Goal: Task Accomplishment & Management: Manage account settings

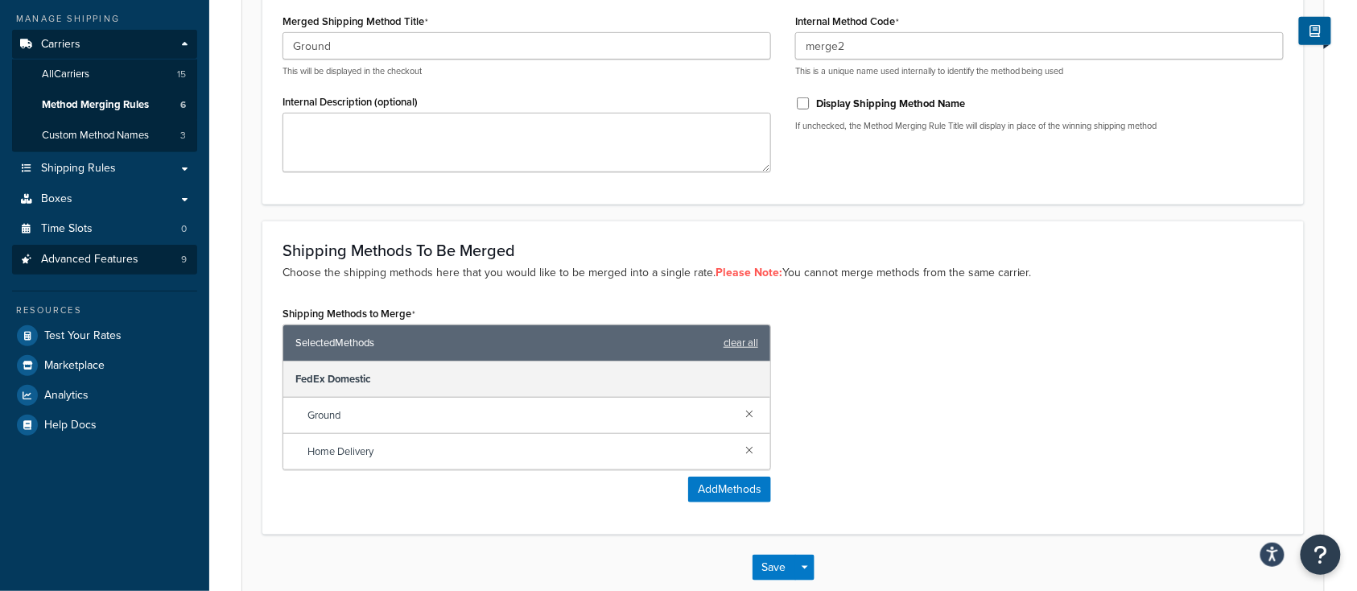
scroll to position [238, 0]
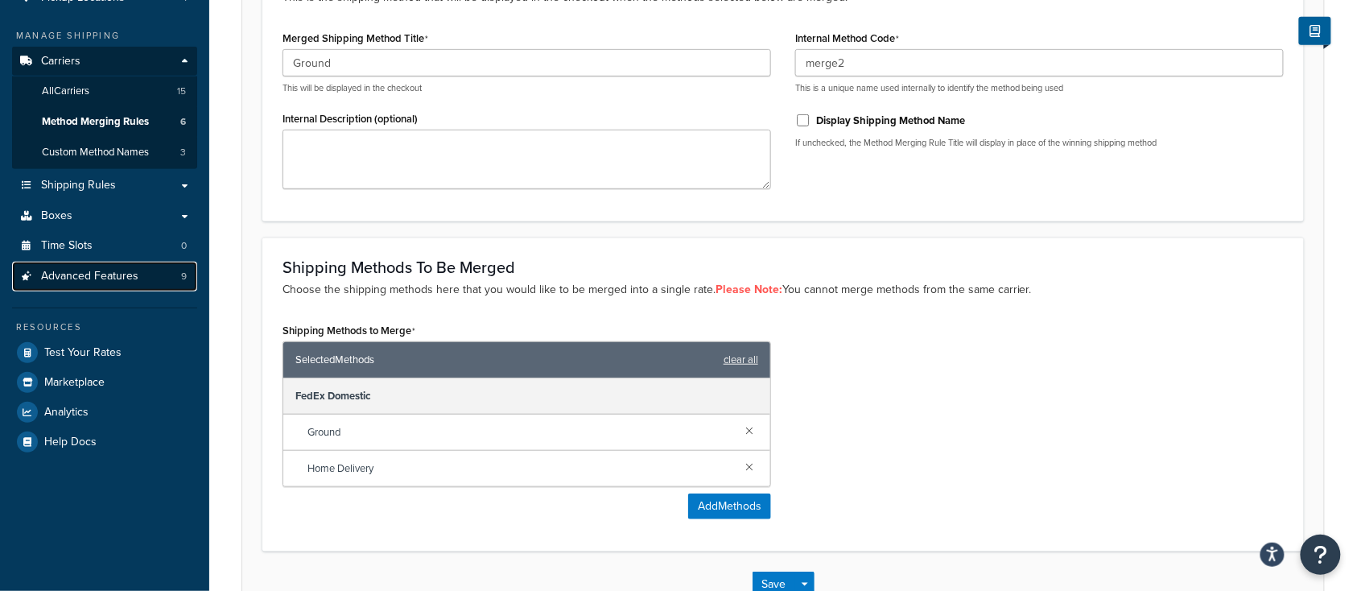
click at [93, 274] on span "Advanced Features" at bounding box center [89, 277] width 97 height 14
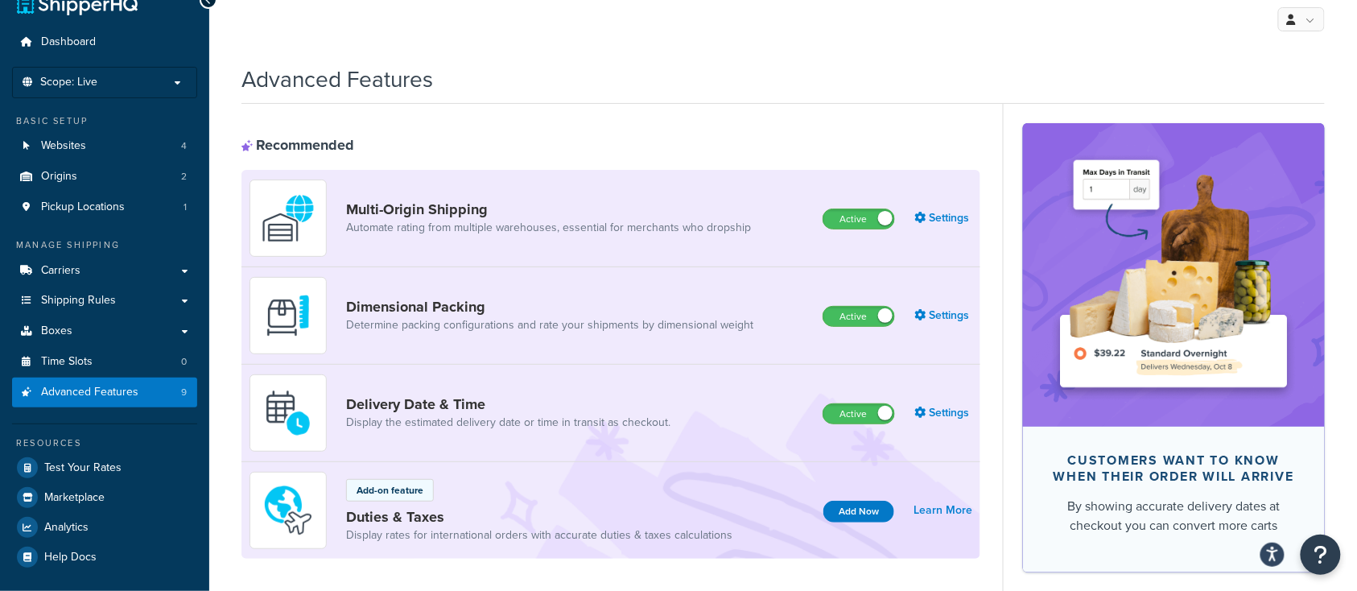
scroll to position [238, 0]
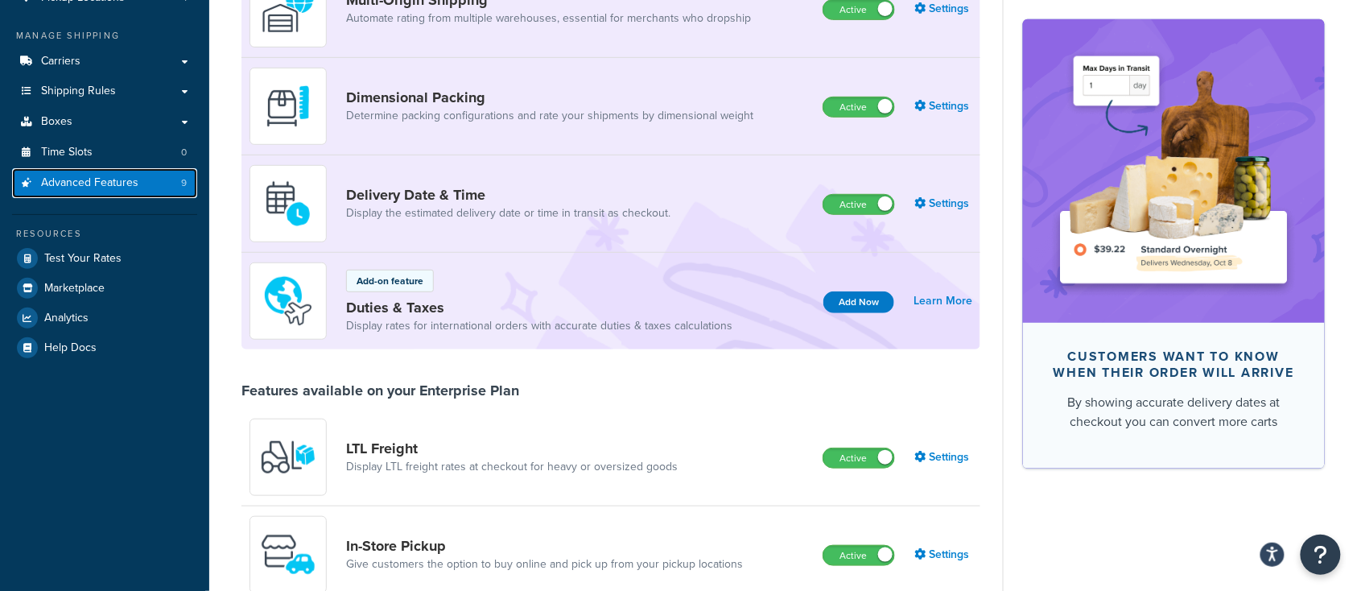
click at [107, 176] on span "Advanced Features" at bounding box center [89, 183] width 97 height 14
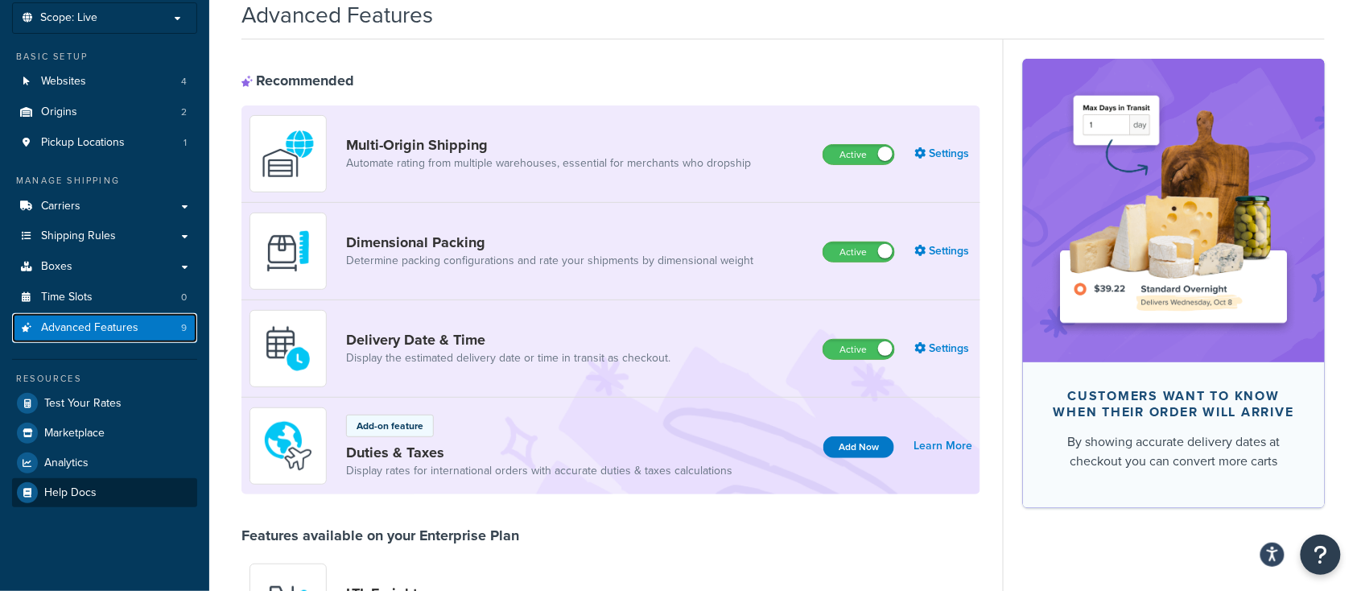
scroll to position [45, 0]
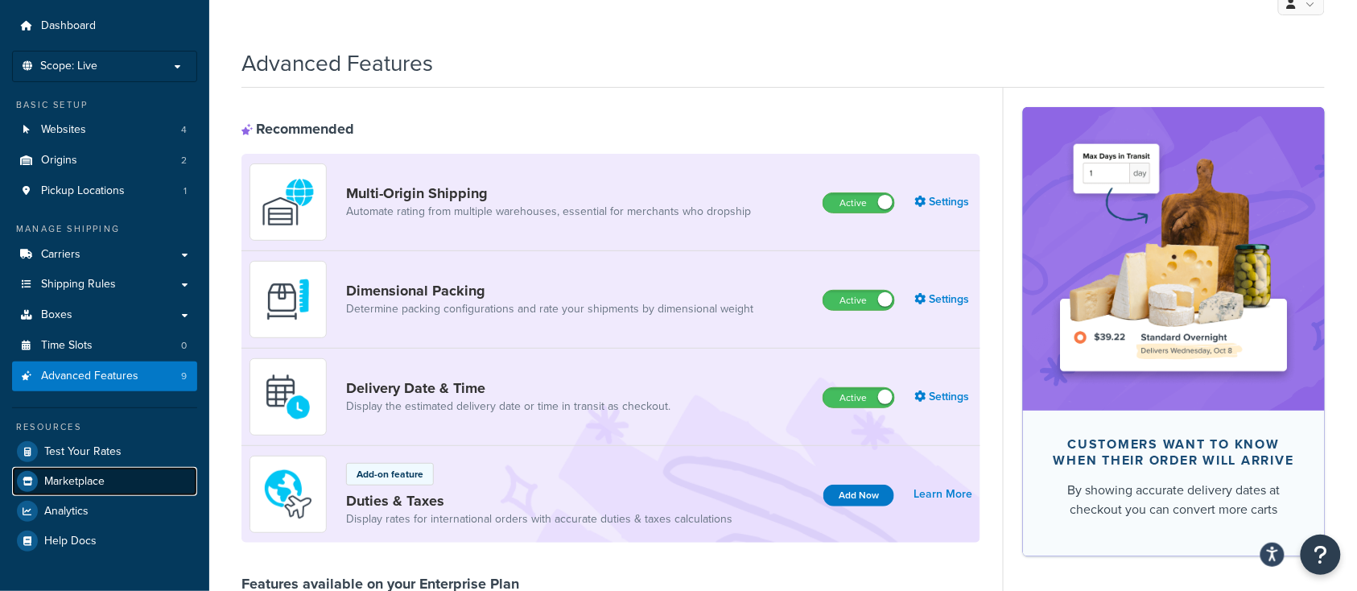
click at [73, 478] on span "Marketplace" at bounding box center [74, 482] width 60 height 14
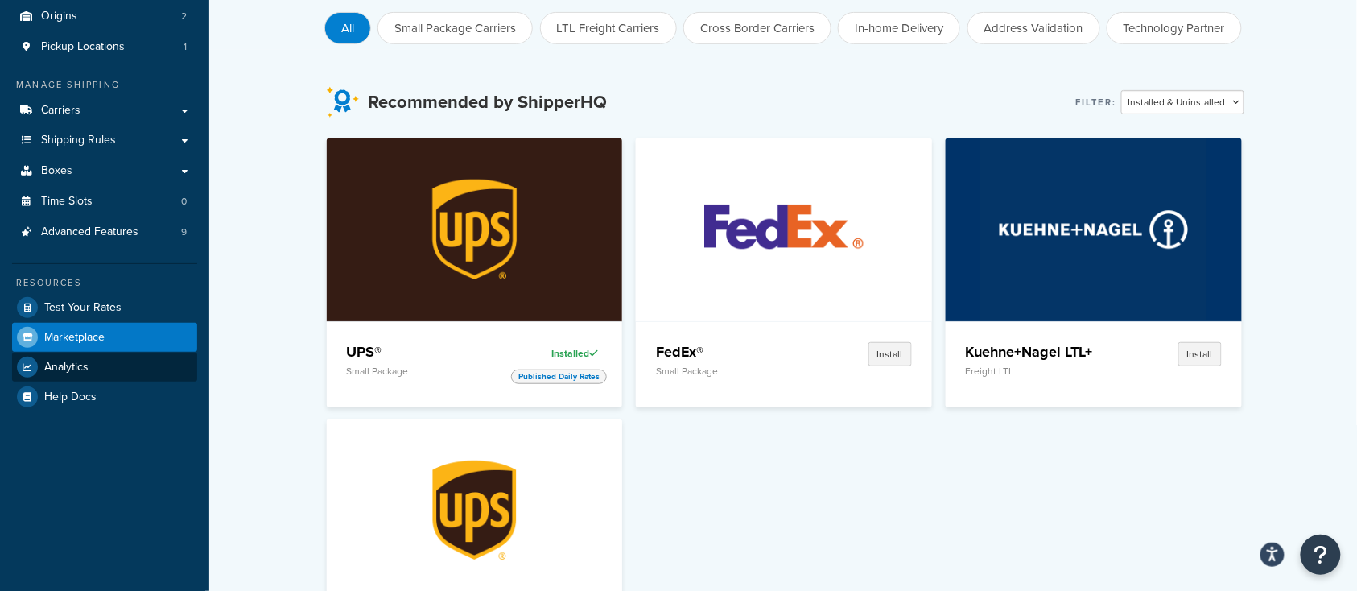
scroll to position [259, 0]
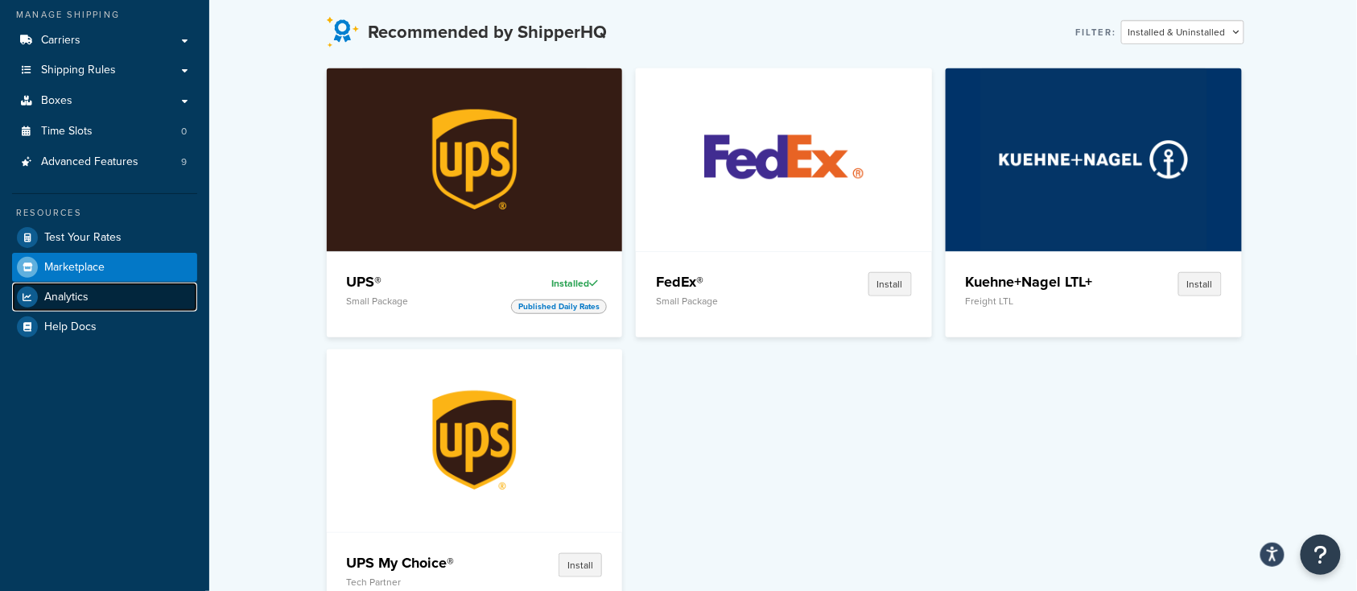
click at [61, 291] on span "Analytics" at bounding box center [66, 298] width 44 height 14
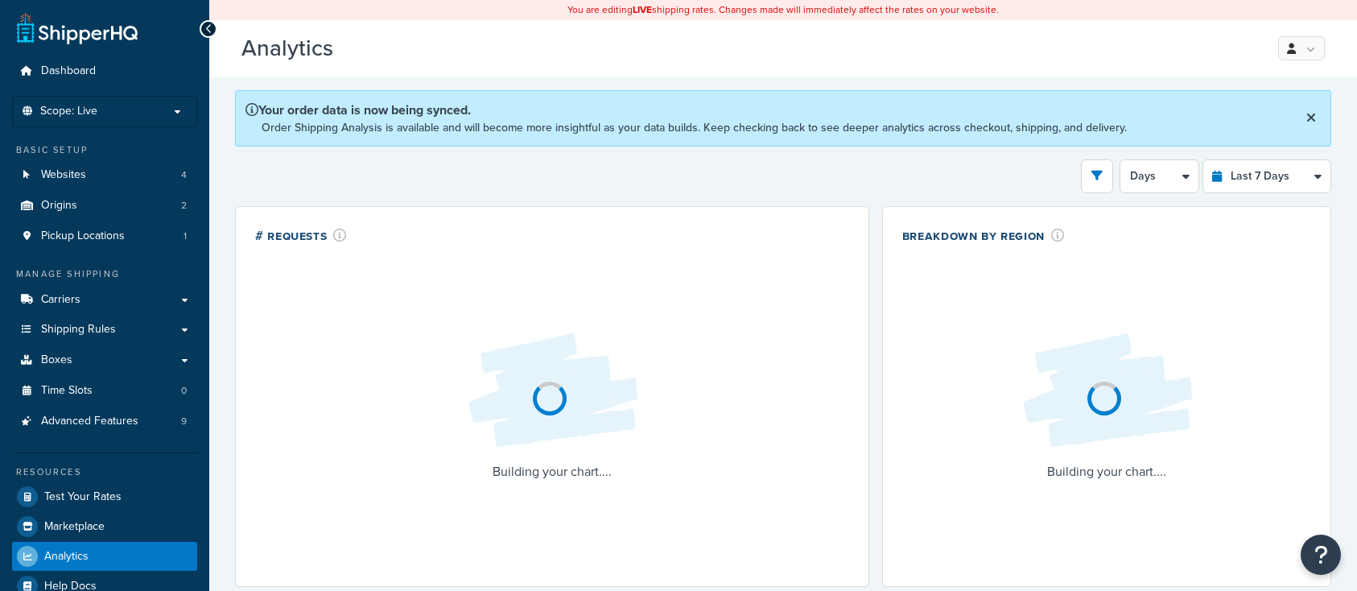
select select "last_7_days"
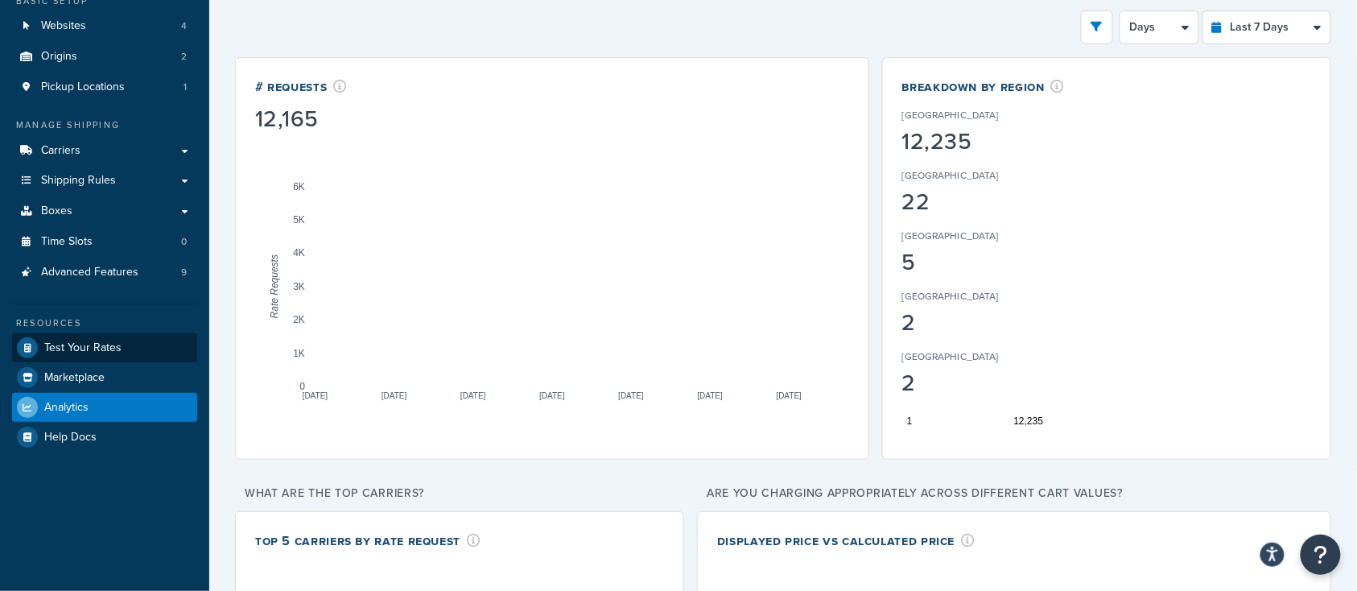
scroll to position [107, 0]
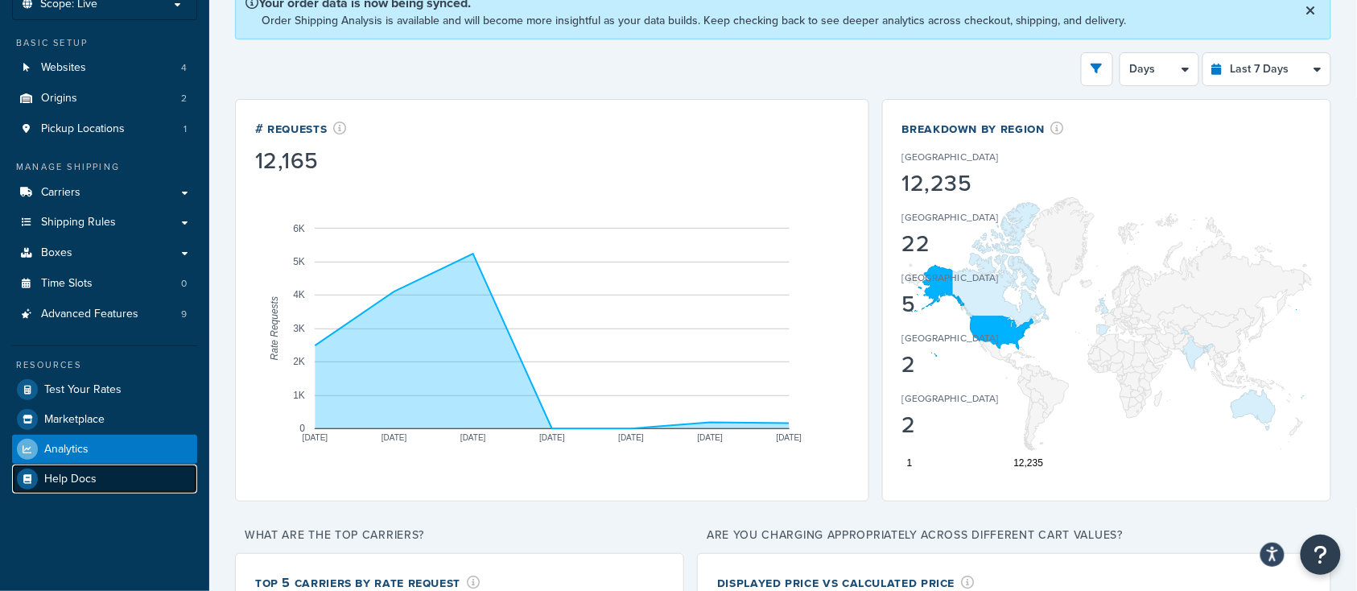
click at [81, 480] on span "Help Docs" at bounding box center [70, 480] width 52 height 14
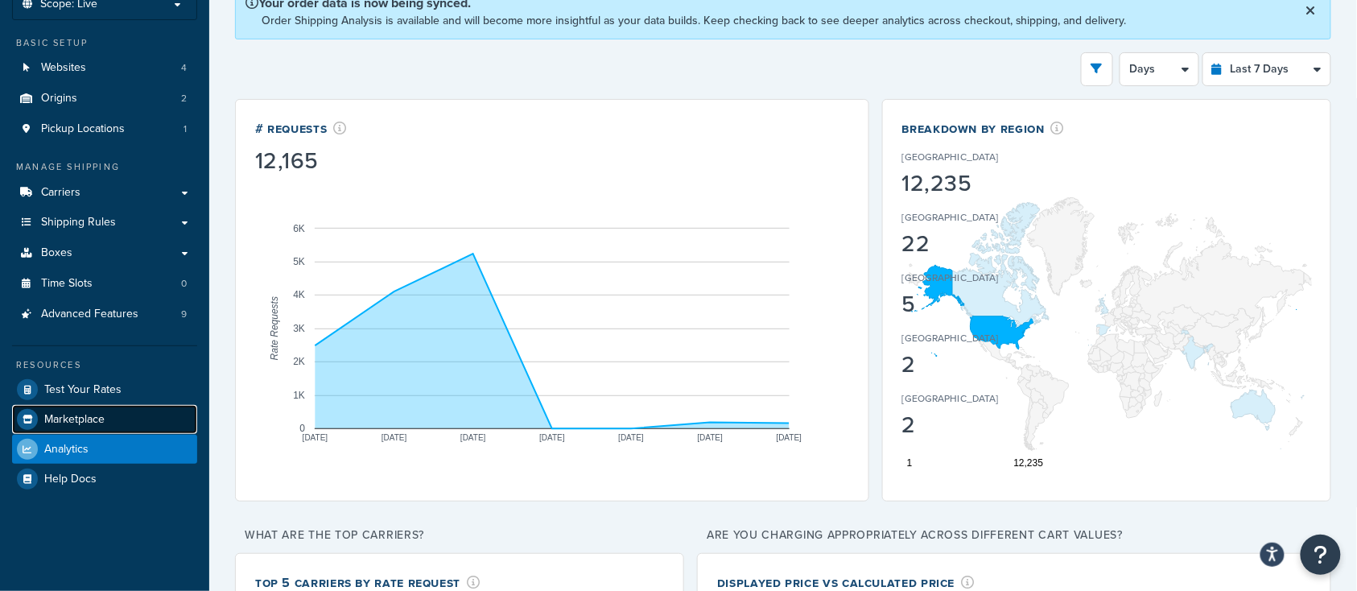
click at [64, 419] on span "Marketplace" at bounding box center [74, 420] width 60 height 14
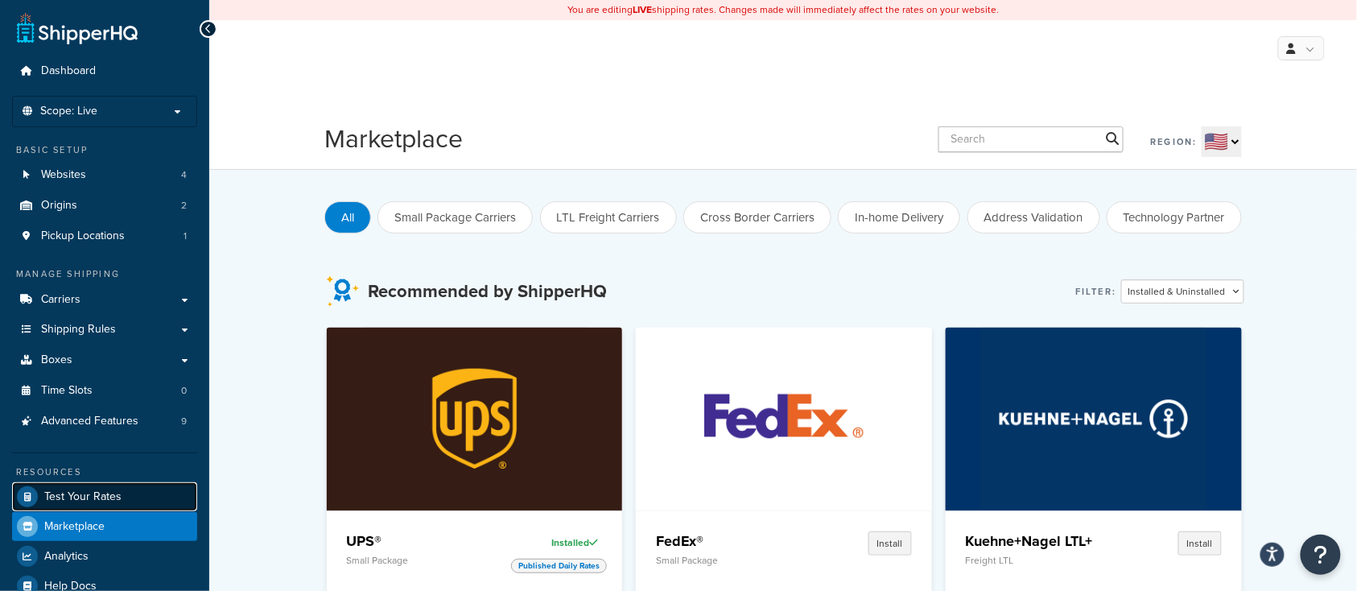
click at [115, 499] on span "Test Your Rates" at bounding box center [82, 497] width 77 height 14
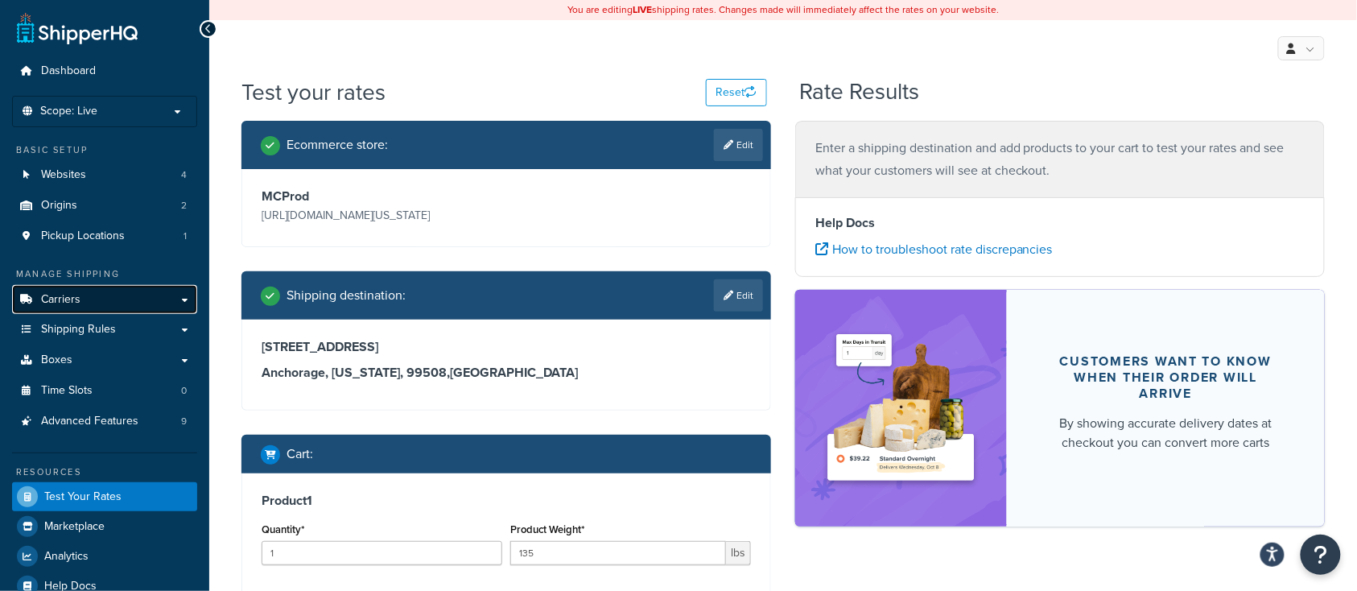
click at [78, 299] on span "Carriers" at bounding box center [60, 300] width 39 height 14
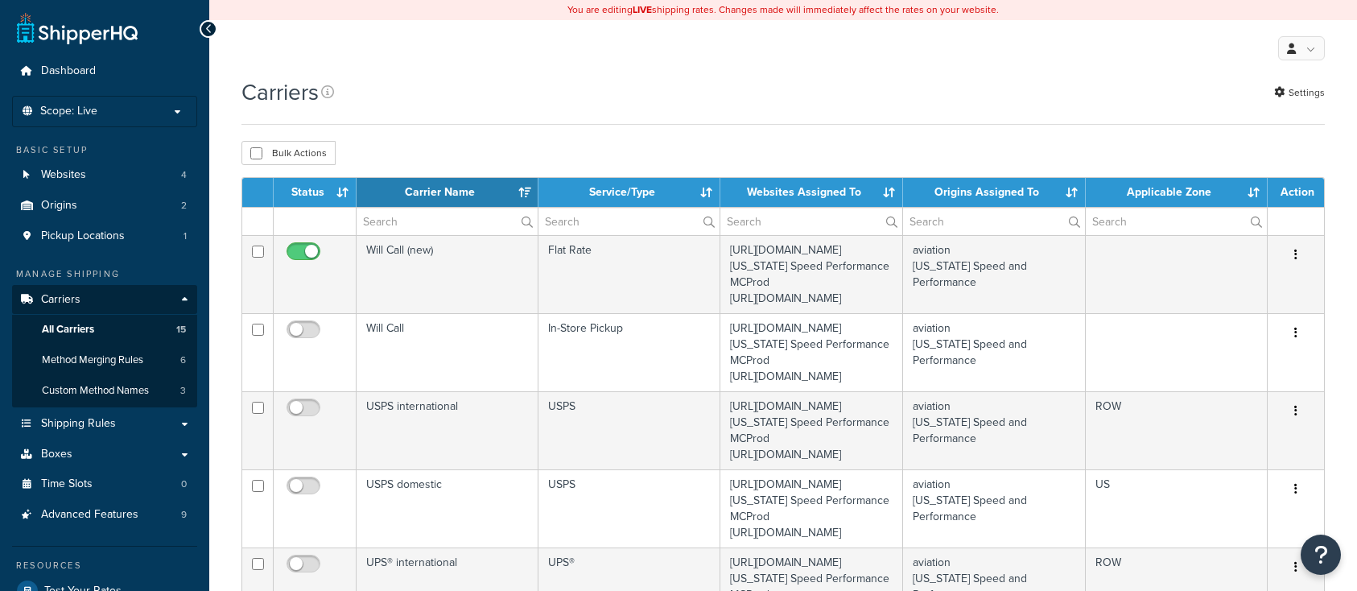
select select "15"
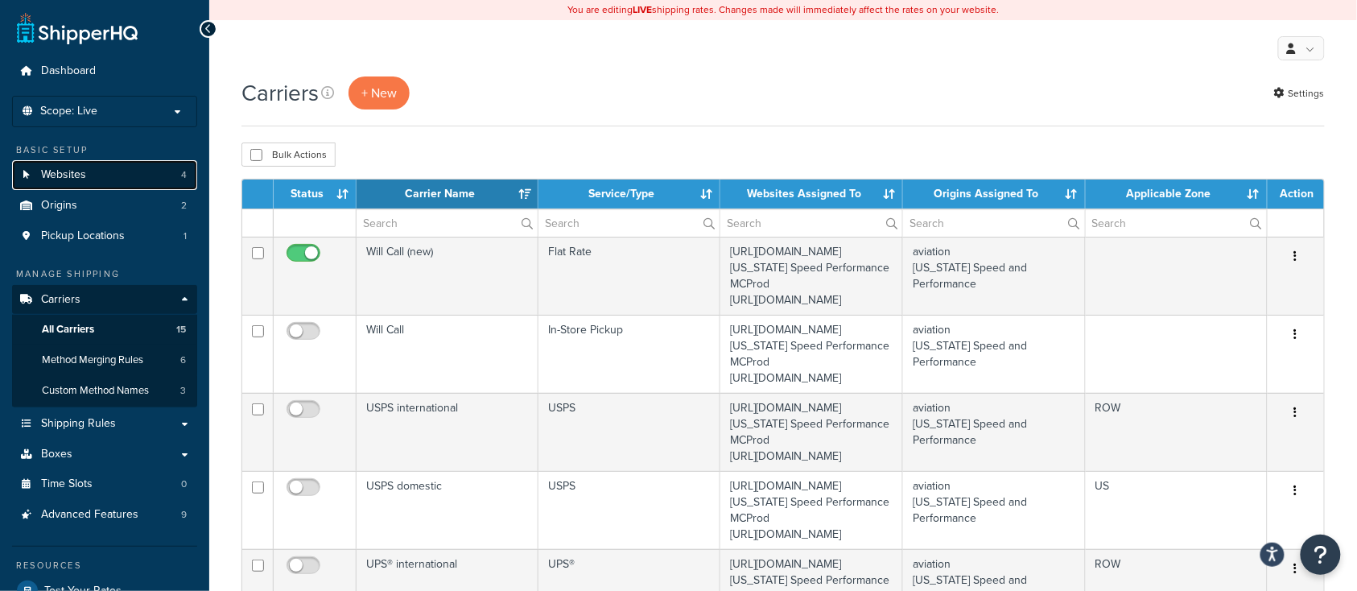
click at [78, 176] on span "Websites" at bounding box center [63, 175] width 45 height 14
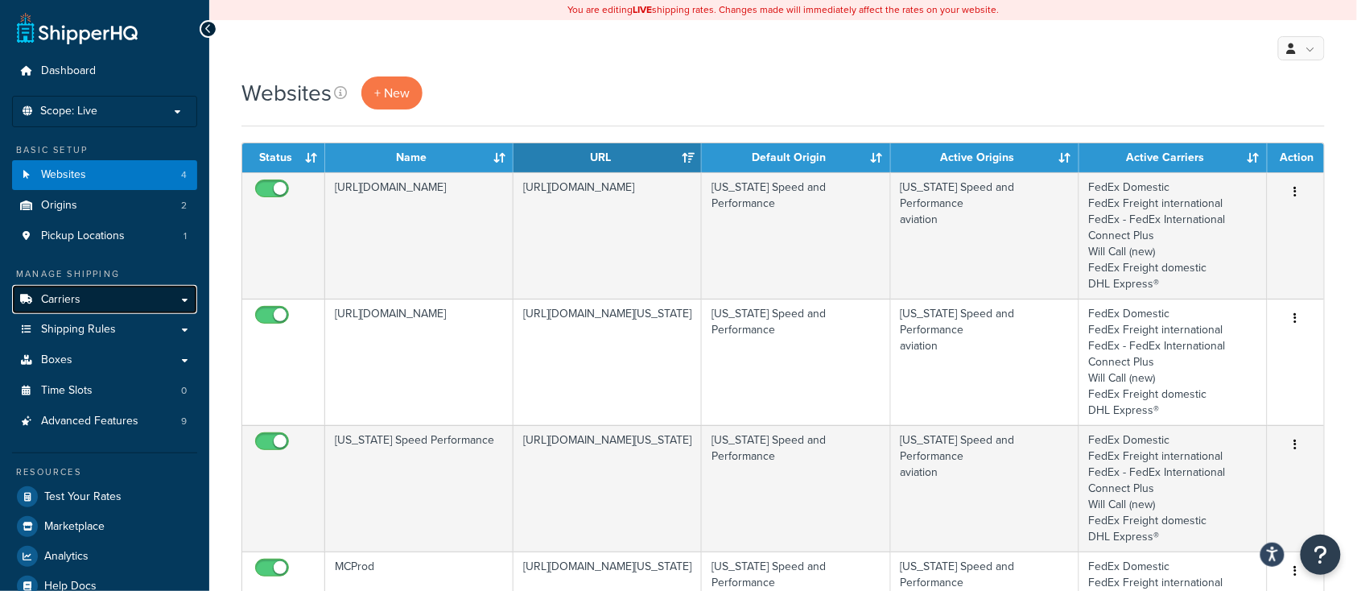
click at [86, 306] on link "Carriers" at bounding box center [104, 300] width 185 height 30
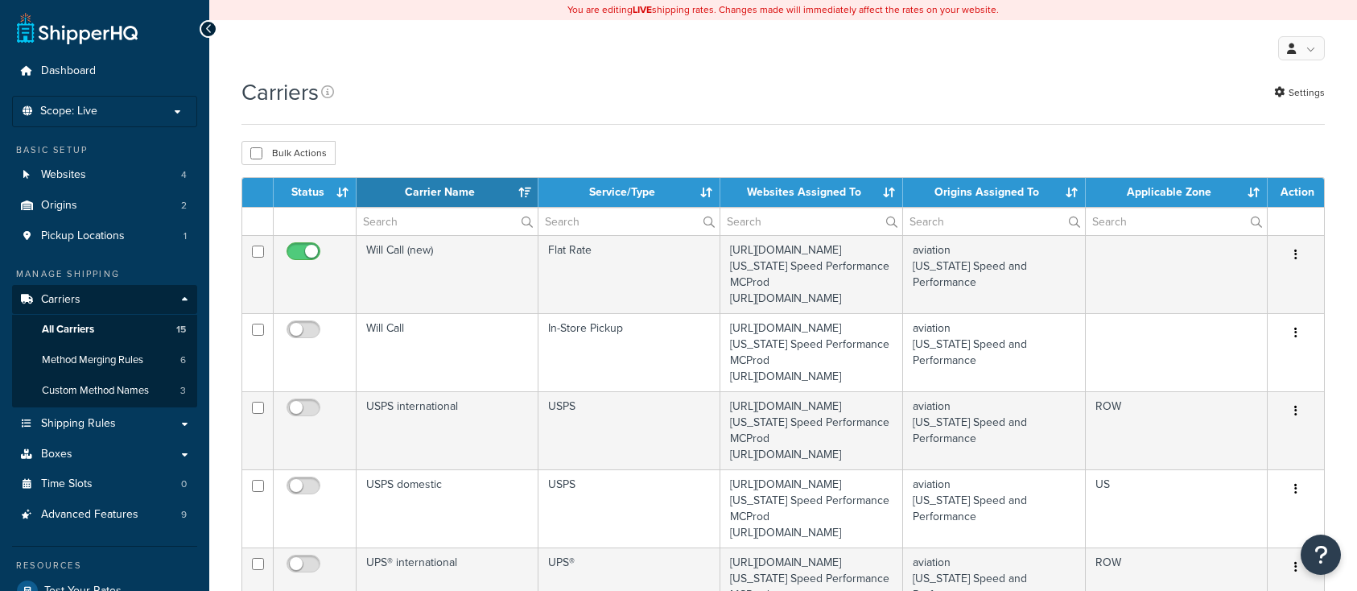
select select "15"
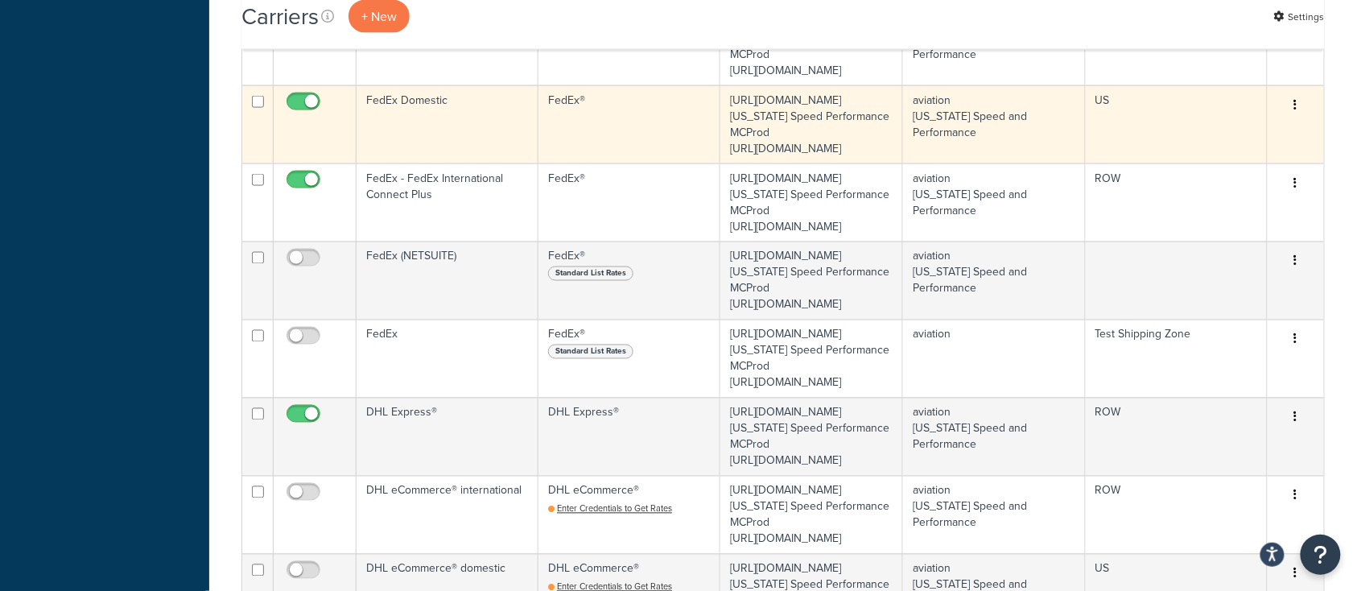
scroll to position [858, 0]
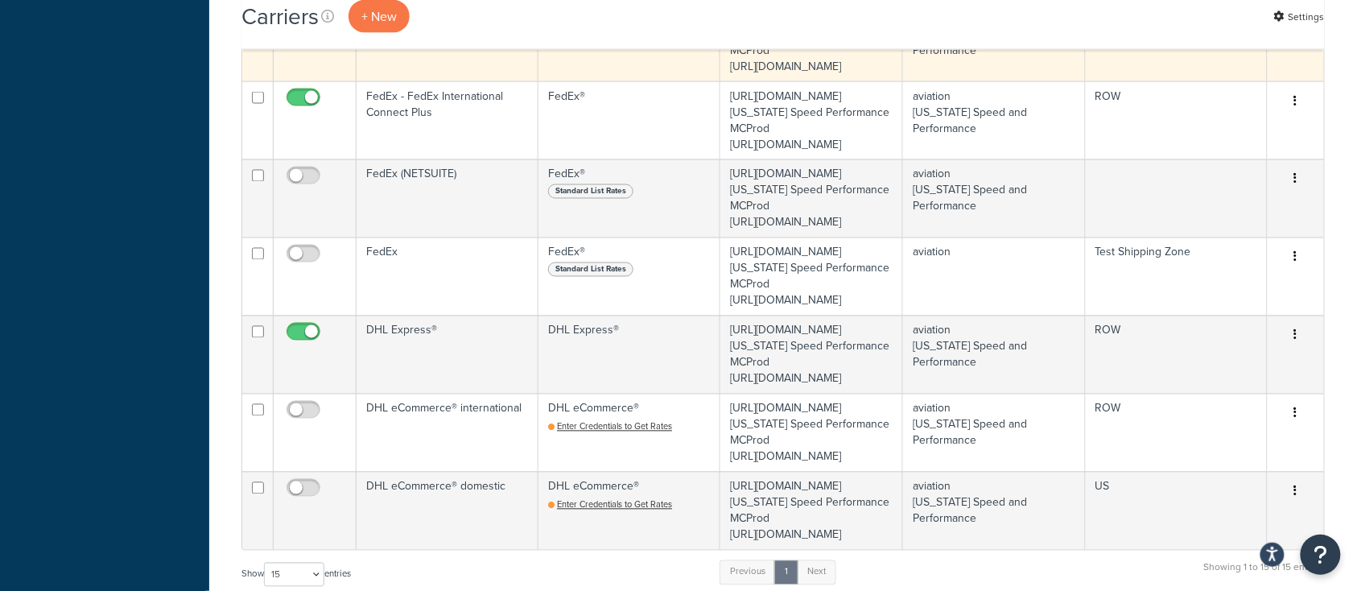
click at [454, 81] on td "FedEx Domestic" at bounding box center [448, 42] width 182 height 78
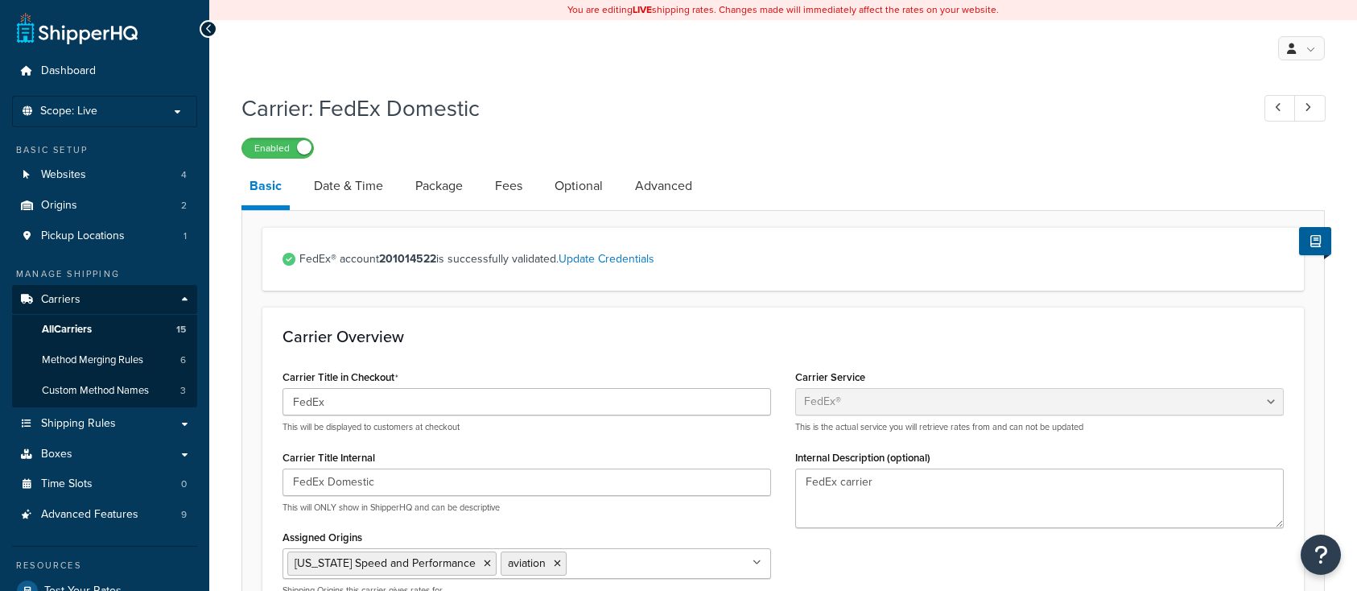
select select "fedEx"
select select "REGULAR_PICKUP"
select select "YOUR_PACKAGING"
click at [69, 297] on span "Carriers" at bounding box center [60, 300] width 39 height 14
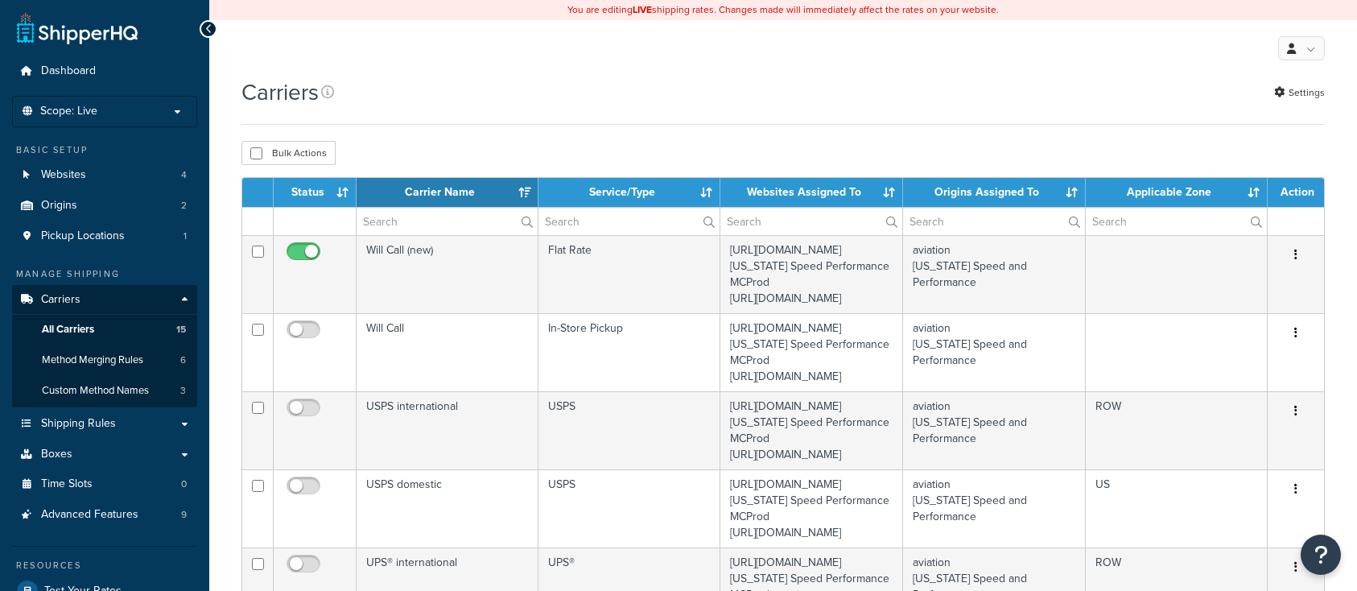
select select "15"
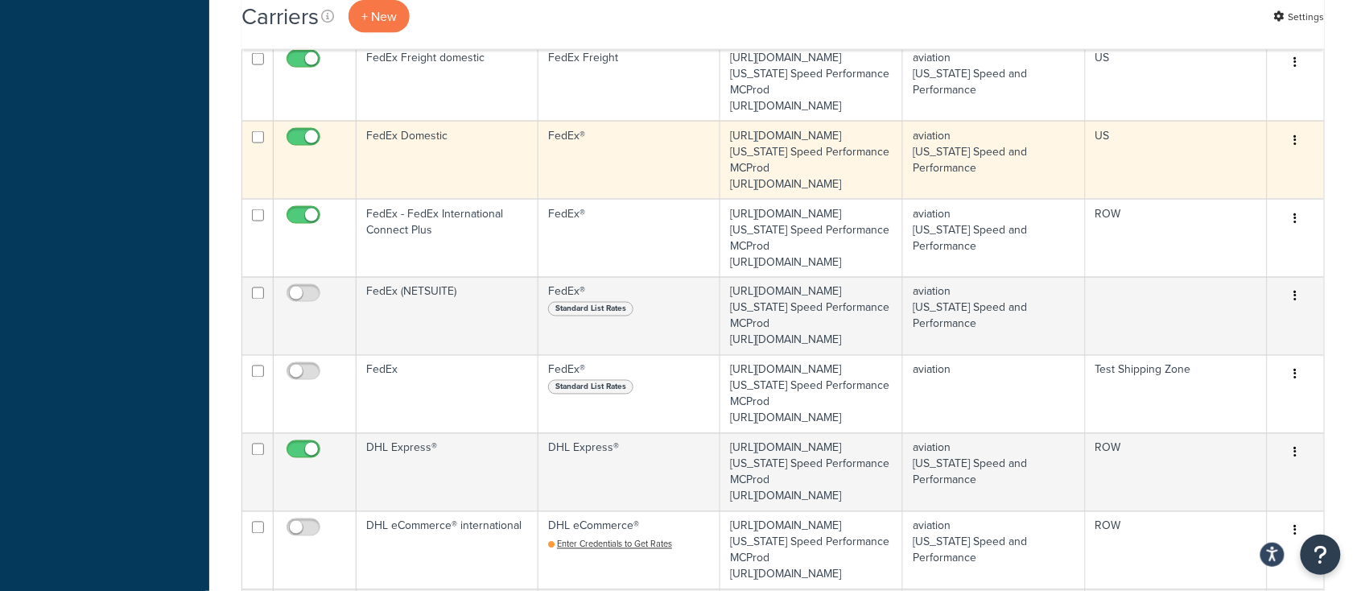
scroll to position [751, 0]
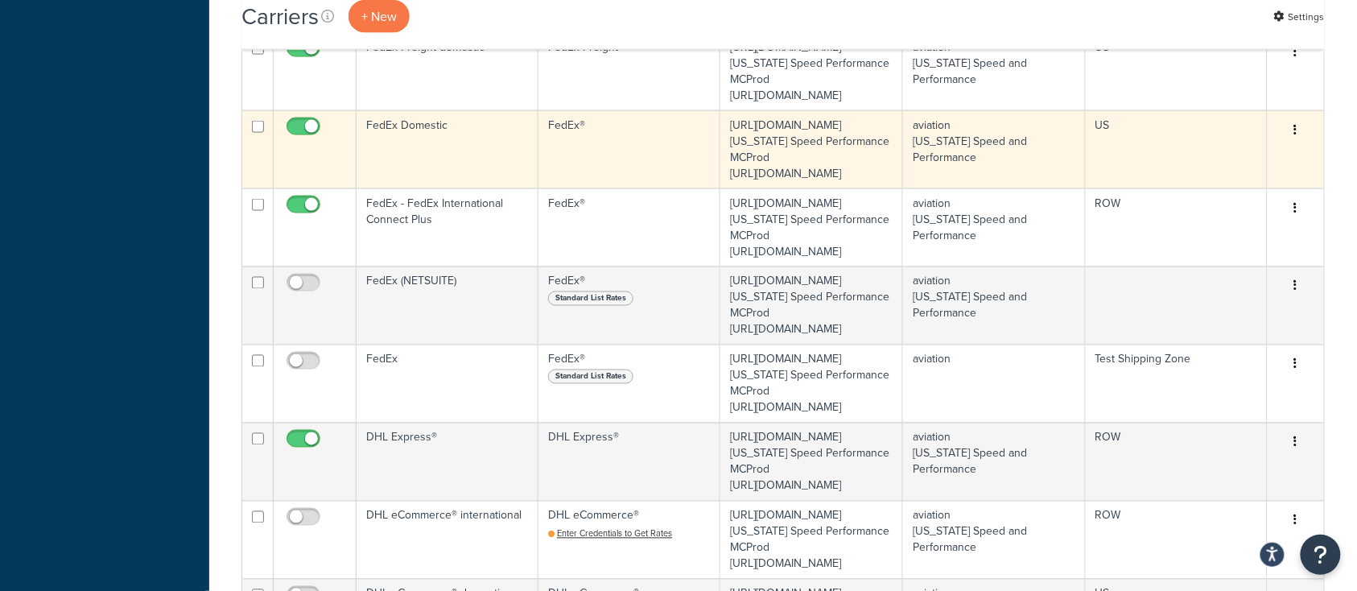
click at [467, 188] on td "FedEx Domestic" at bounding box center [448, 149] width 182 height 78
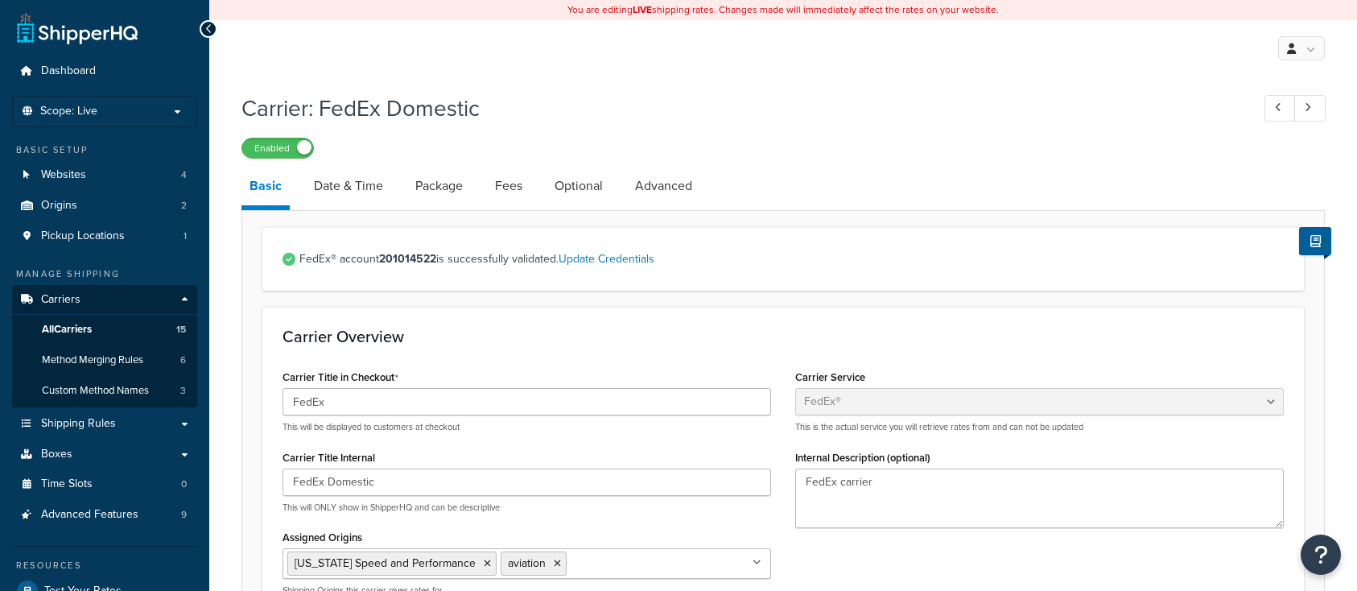
select select "fedEx"
select select "REGULAR_PICKUP"
select select "YOUR_PACKAGING"
click at [610, 265] on link "Update Credentials" at bounding box center [607, 258] width 96 height 17
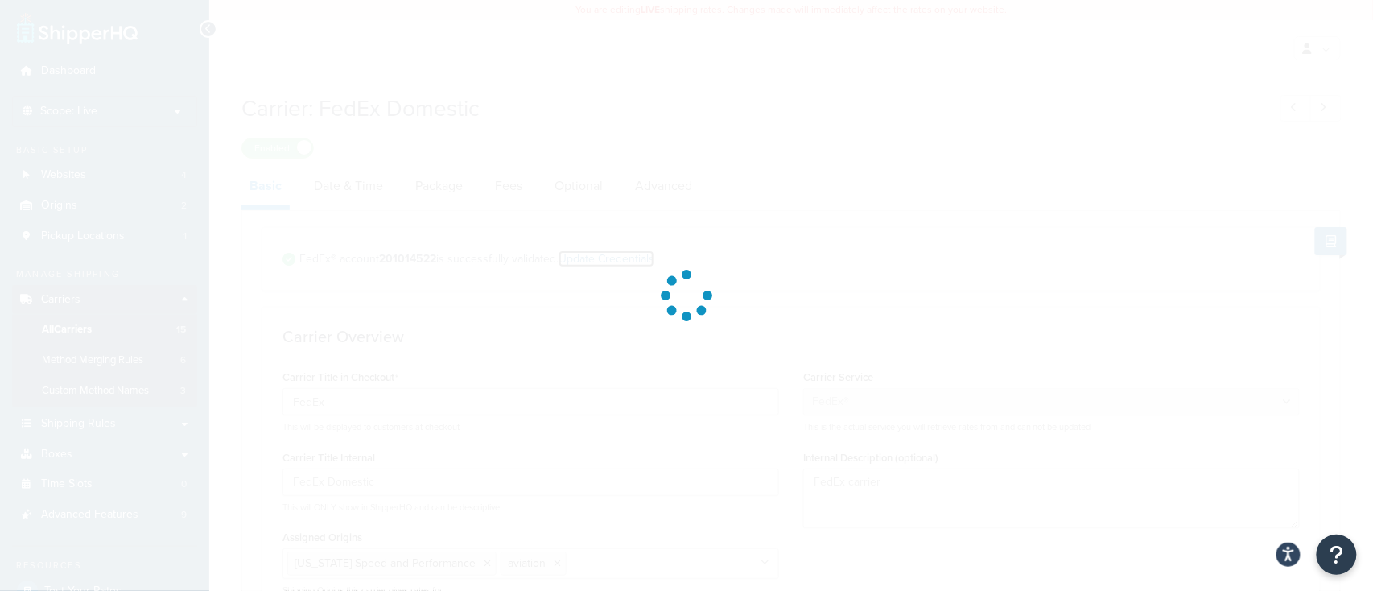
select select "US"
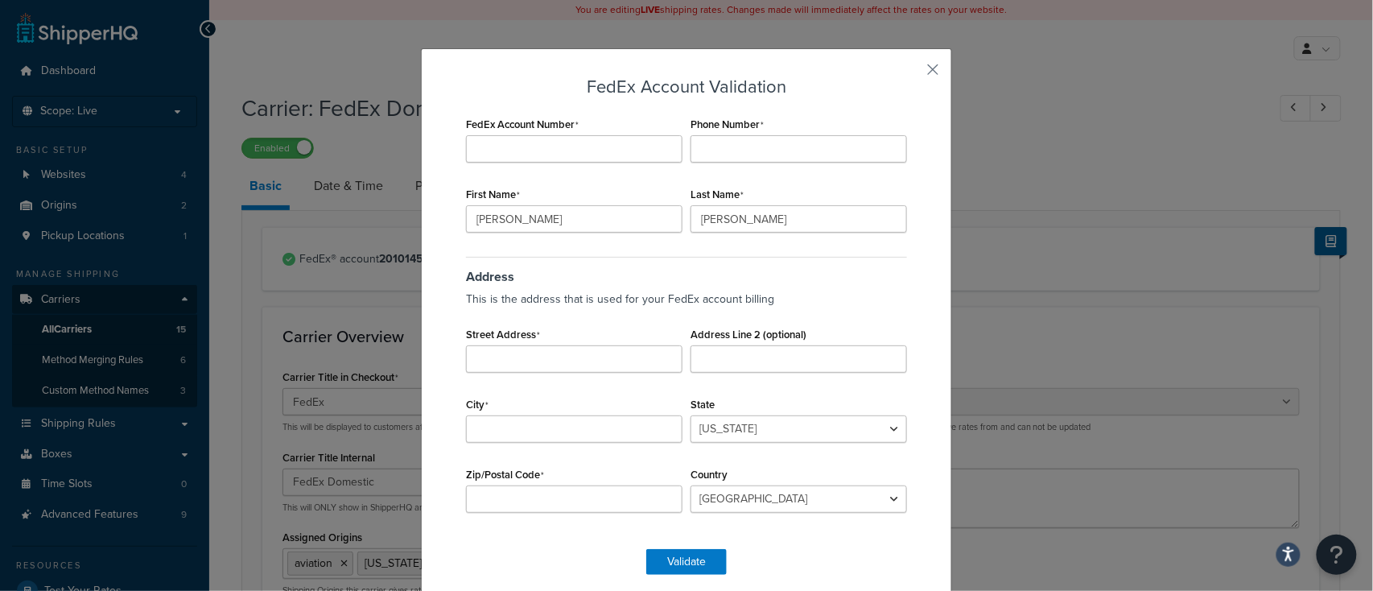
click at [924, 81] on div "FedEx Account Validation FedEx Account Number Phone Number First Name Jason Las…" at bounding box center [686, 327] width 531 height 559
click at [911, 73] on button "button" at bounding box center [909, 75] width 4 height 4
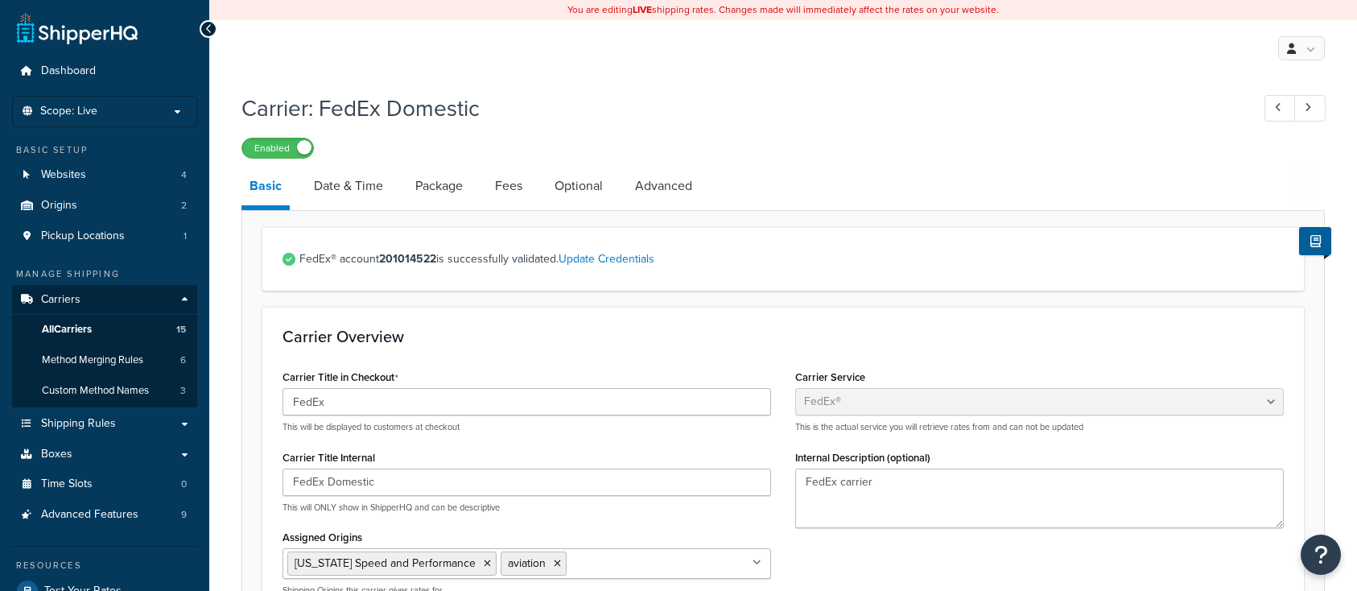
select select "fedEx"
select select "REGULAR_PICKUP"
select select "YOUR_PACKAGING"
click at [653, 191] on link "Advanced" at bounding box center [663, 186] width 73 height 39
select select "false"
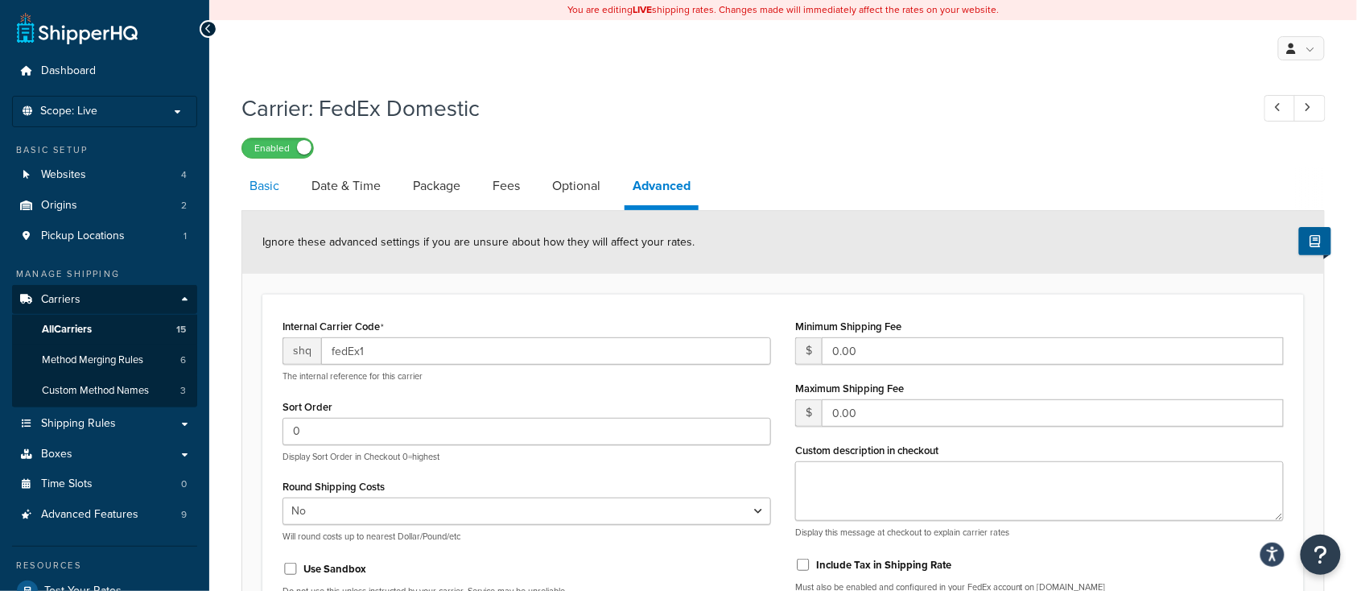
click at [267, 187] on link "Basic" at bounding box center [265, 186] width 46 height 39
select select "fedEx"
select select "REGULAR_PICKUP"
select select "YOUR_PACKAGING"
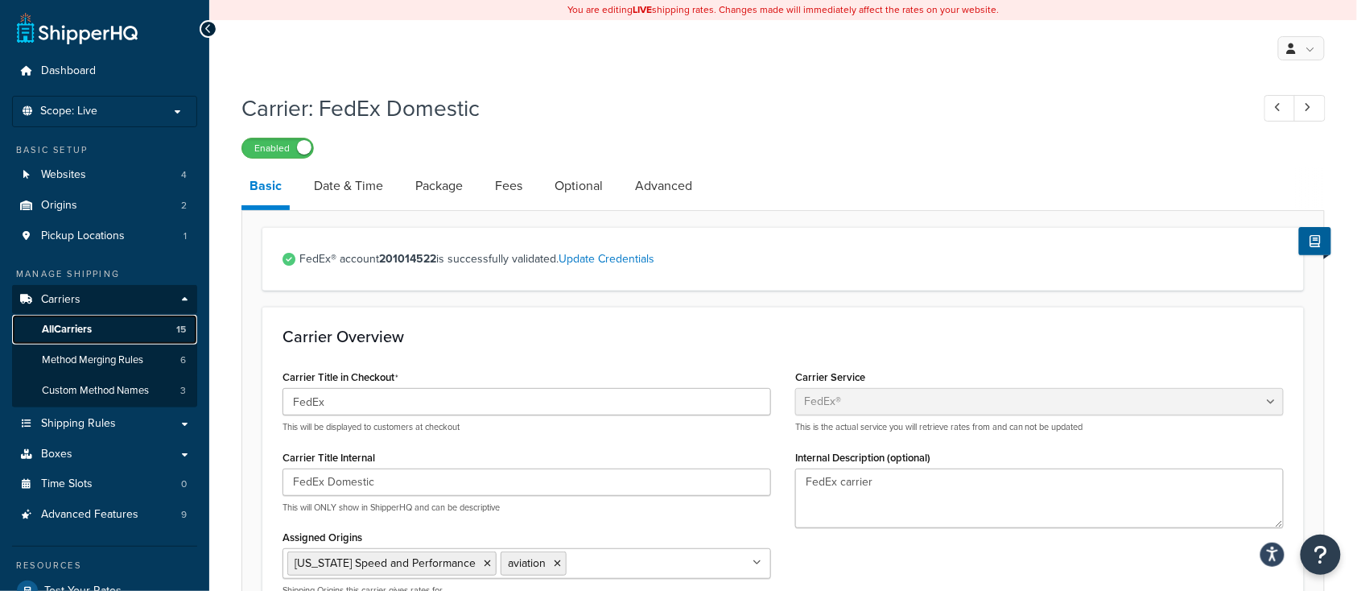
click at [89, 328] on span "All Carriers" at bounding box center [67, 330] width 50 height 14
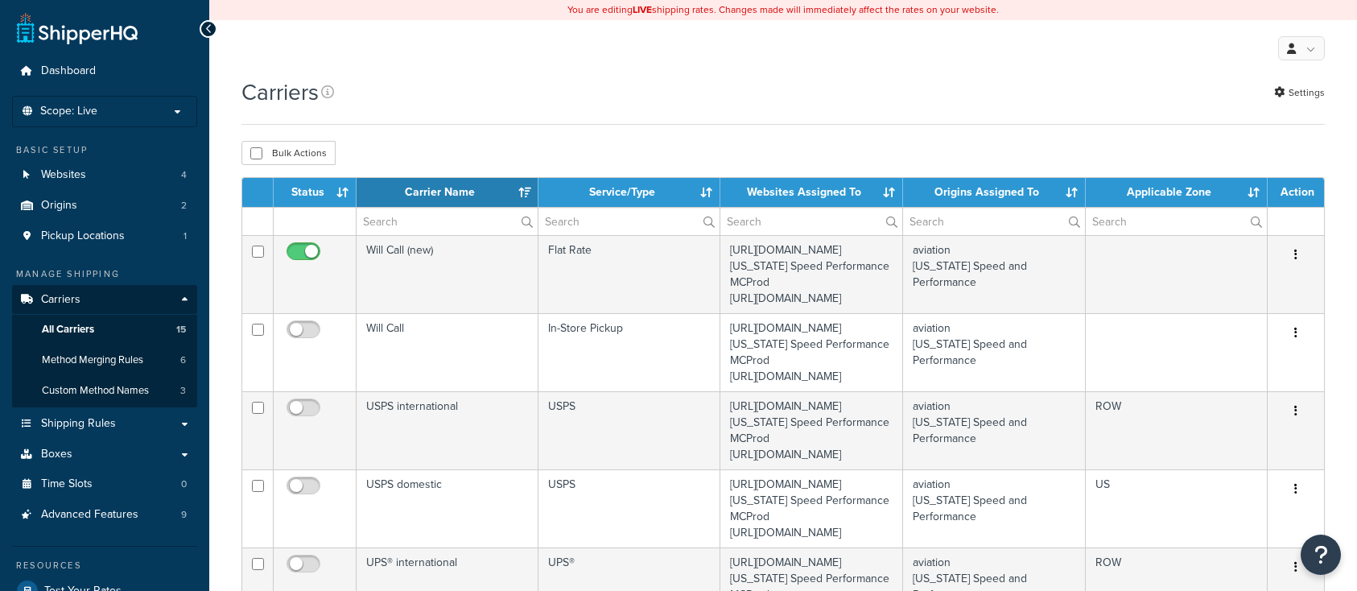
select select "15"
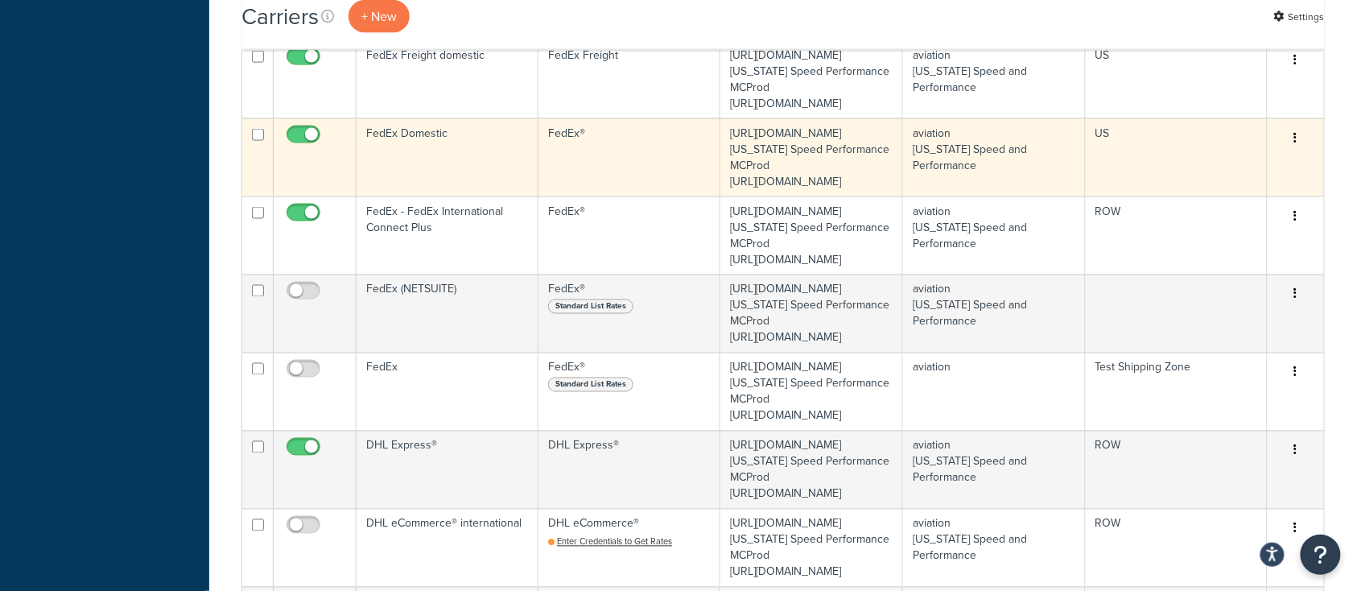
scroll to position [858, 0]
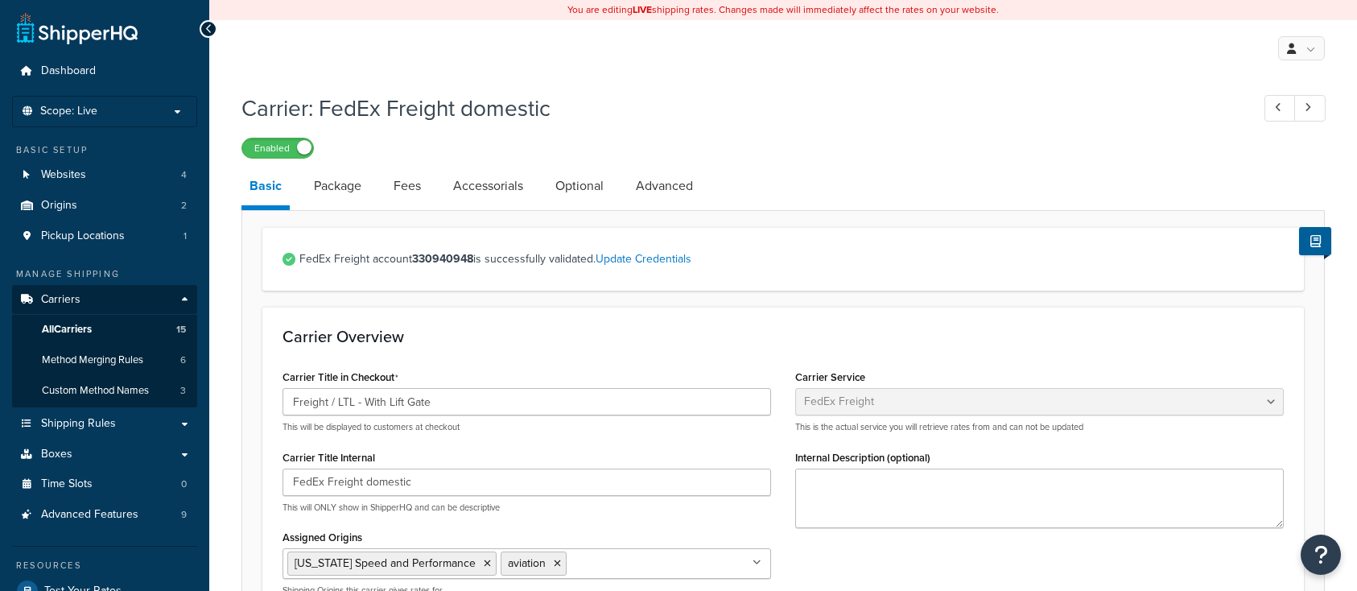
select select "fedExFreight"
click at [69, 326] on span "All Carriers" at bounding box center [67, 330] width 50 height 14
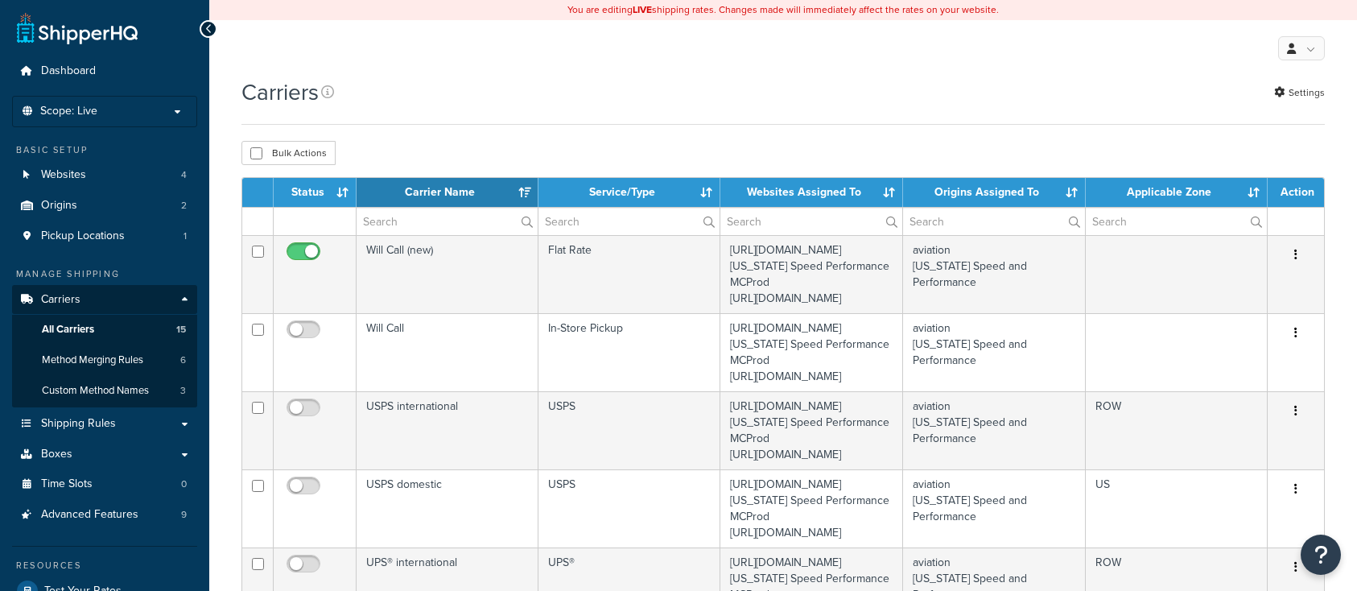
select select "15"
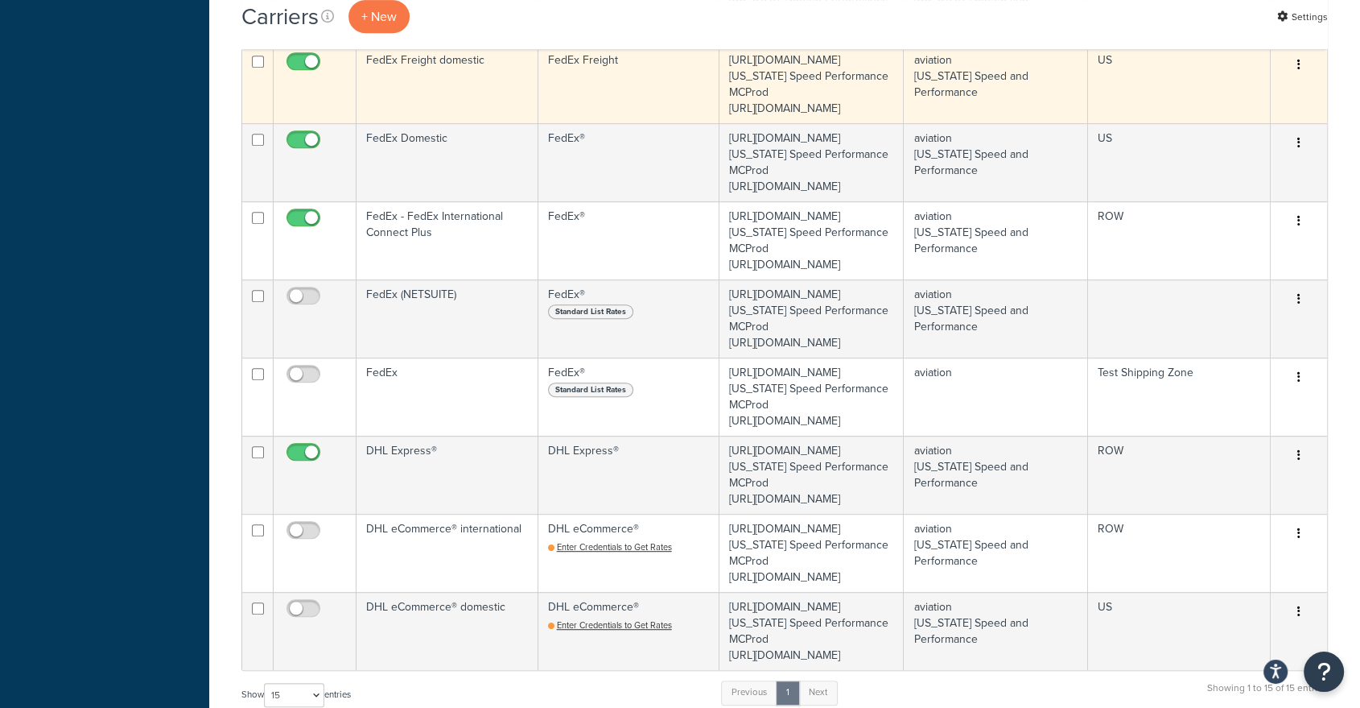
scroll to position [769, 0]
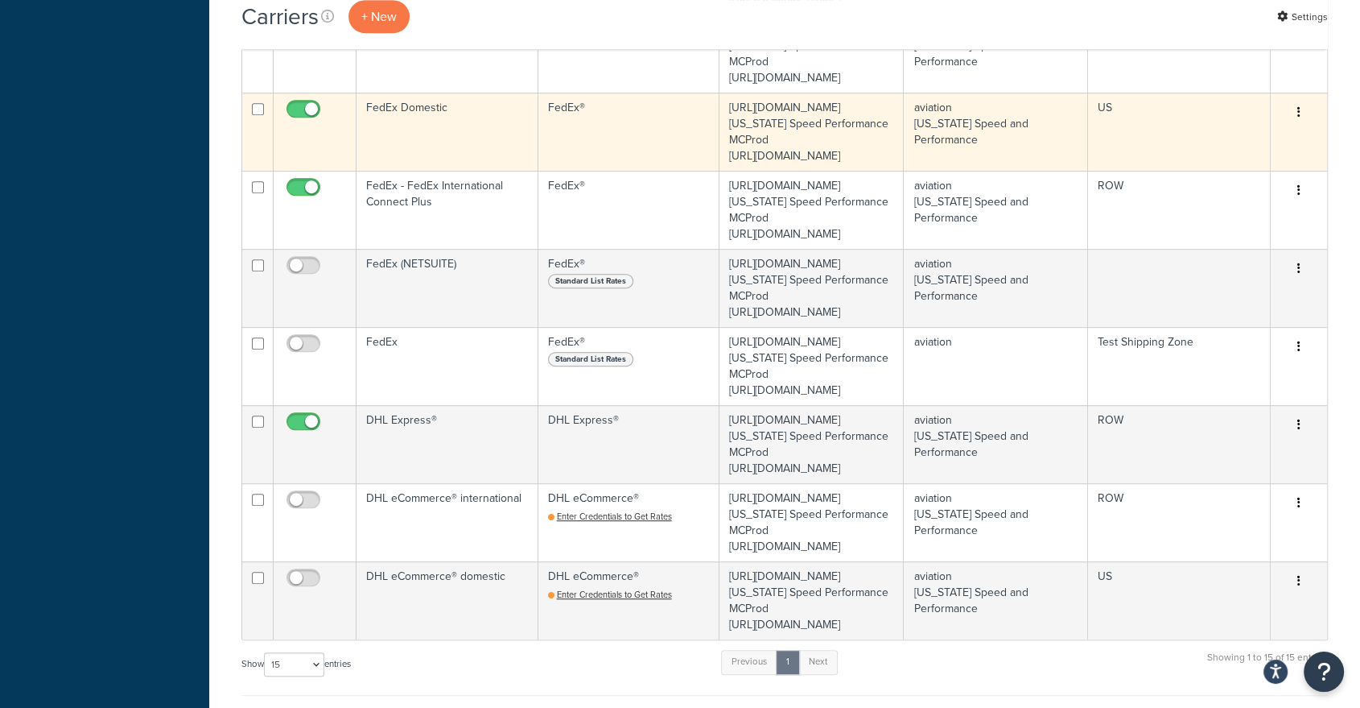
click at [384, 171] on td "FedEx Domestic" at bounding box center [448, 132] width 182 height 78
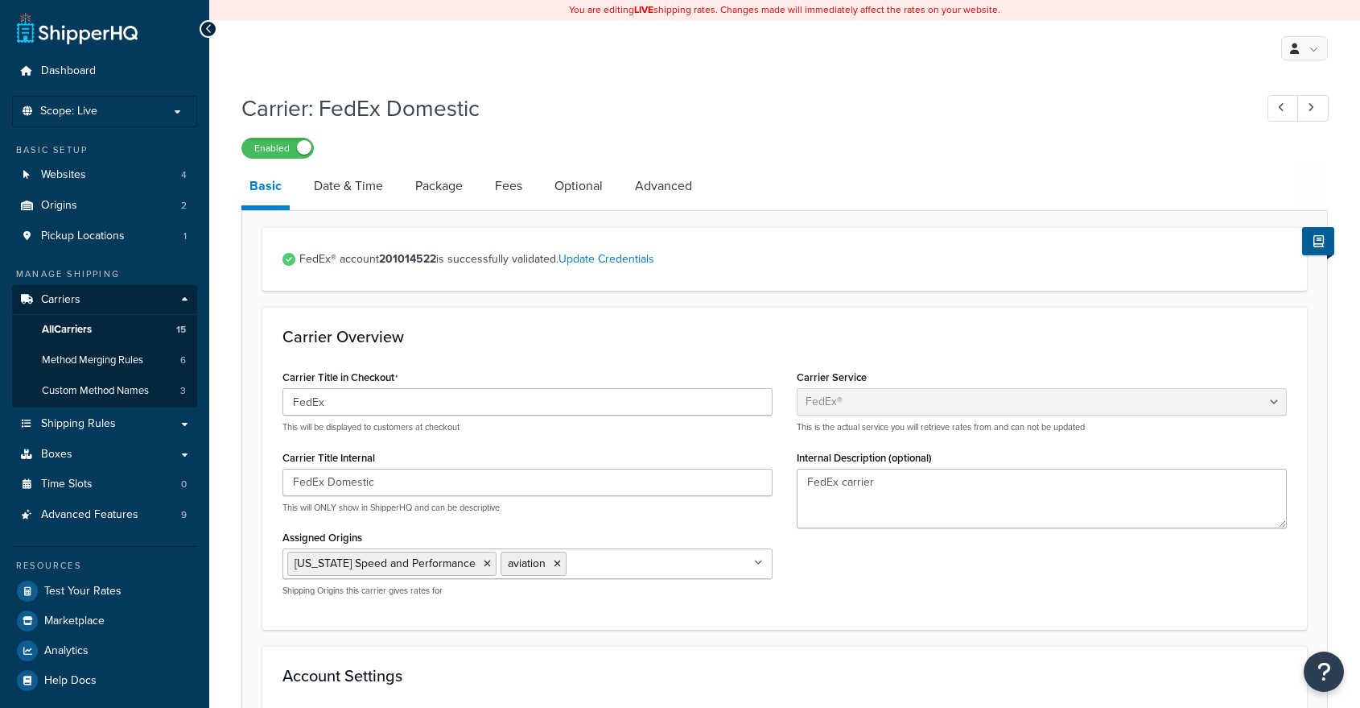
select select "fedEx"
select select "REGULAR_PICKUP"
select select "YOUR_PACKAGING"
click at [621, 263] on link "Update Credentials" at bounding box center [607, 258] width 96 height 17
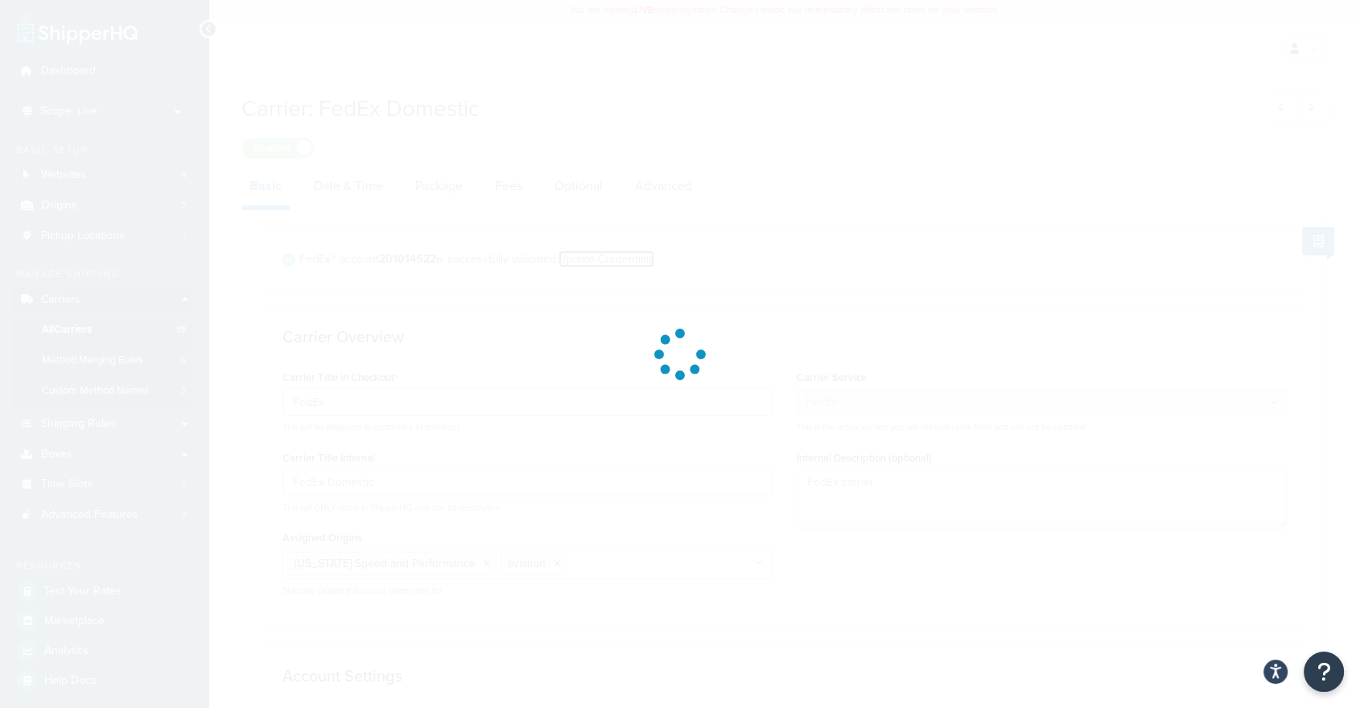
select select "US"
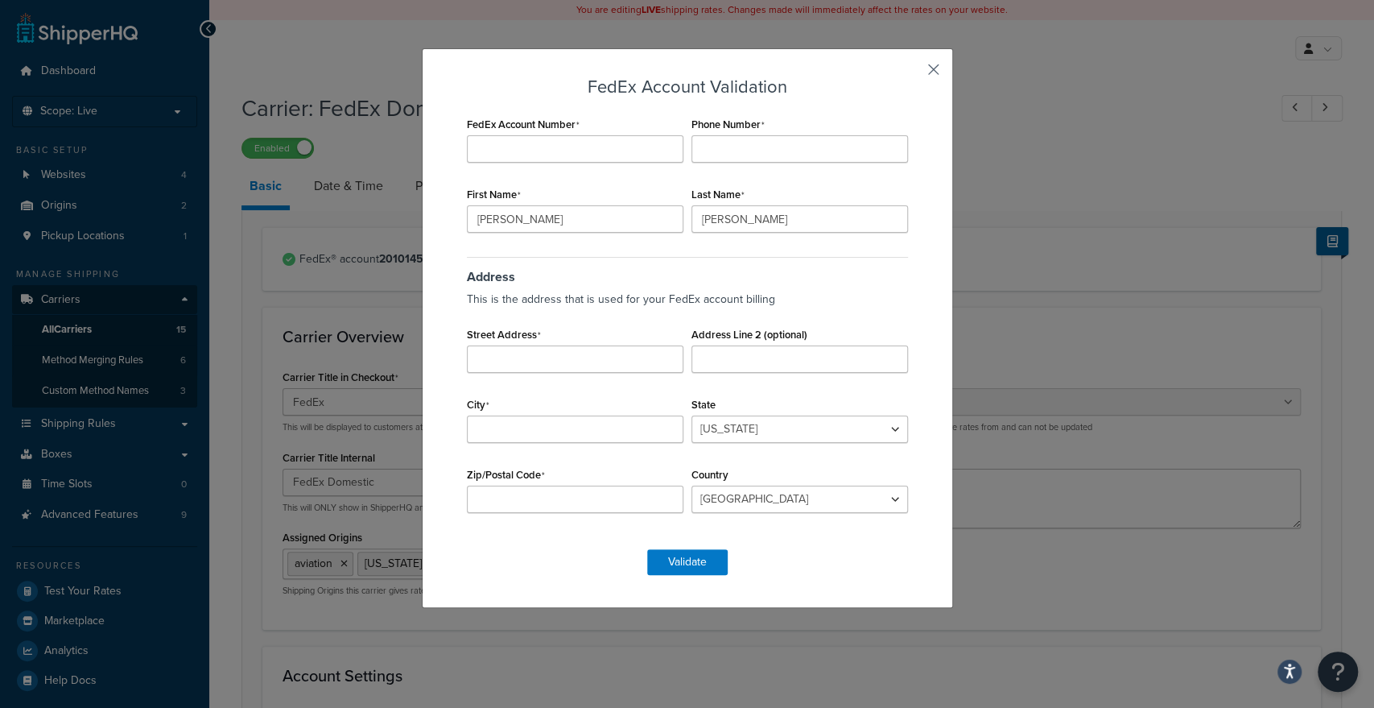
click at [912, 73] on button "button" at bounding box center [910, 75] width 4 height 4
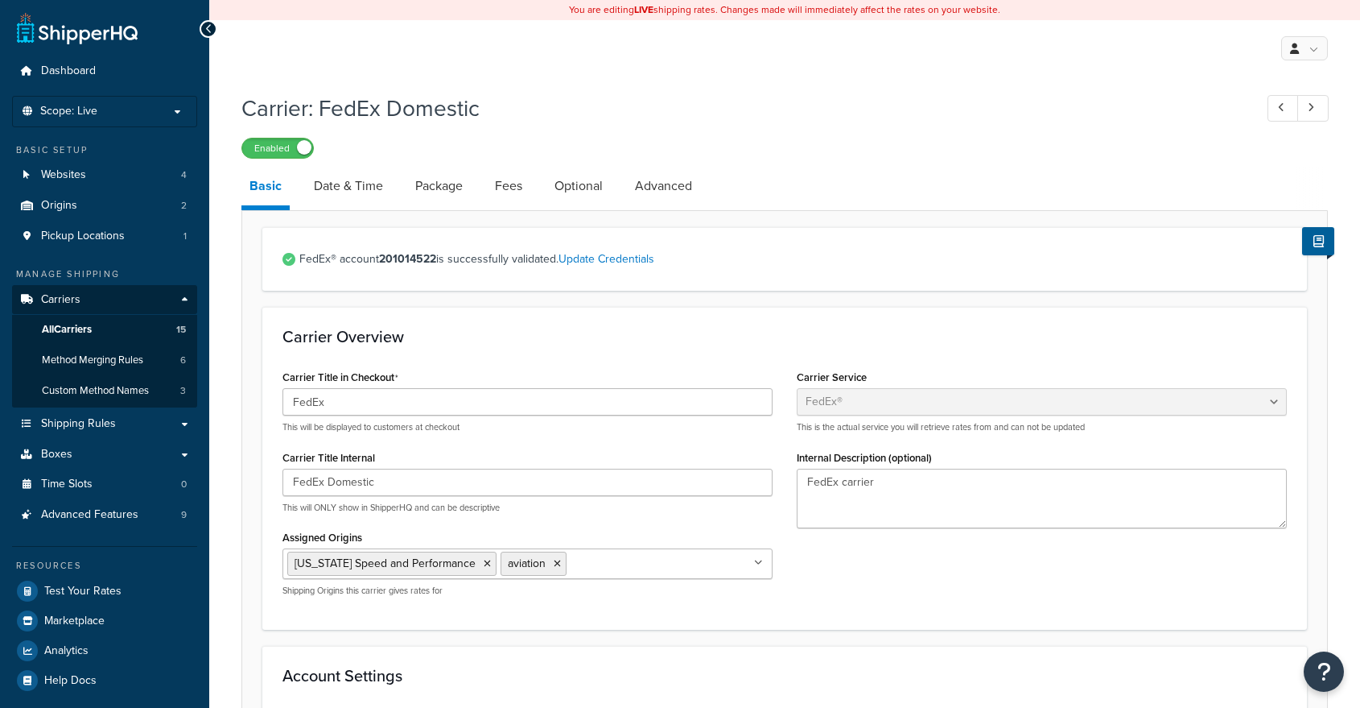
select select "fedEx"
select select "REGULAR_PICKUP"
select select "YOUR_PACKAGING"
click at [61, 328] on span "All Carriers" at bounding box center [67, 330] width 50 height 14
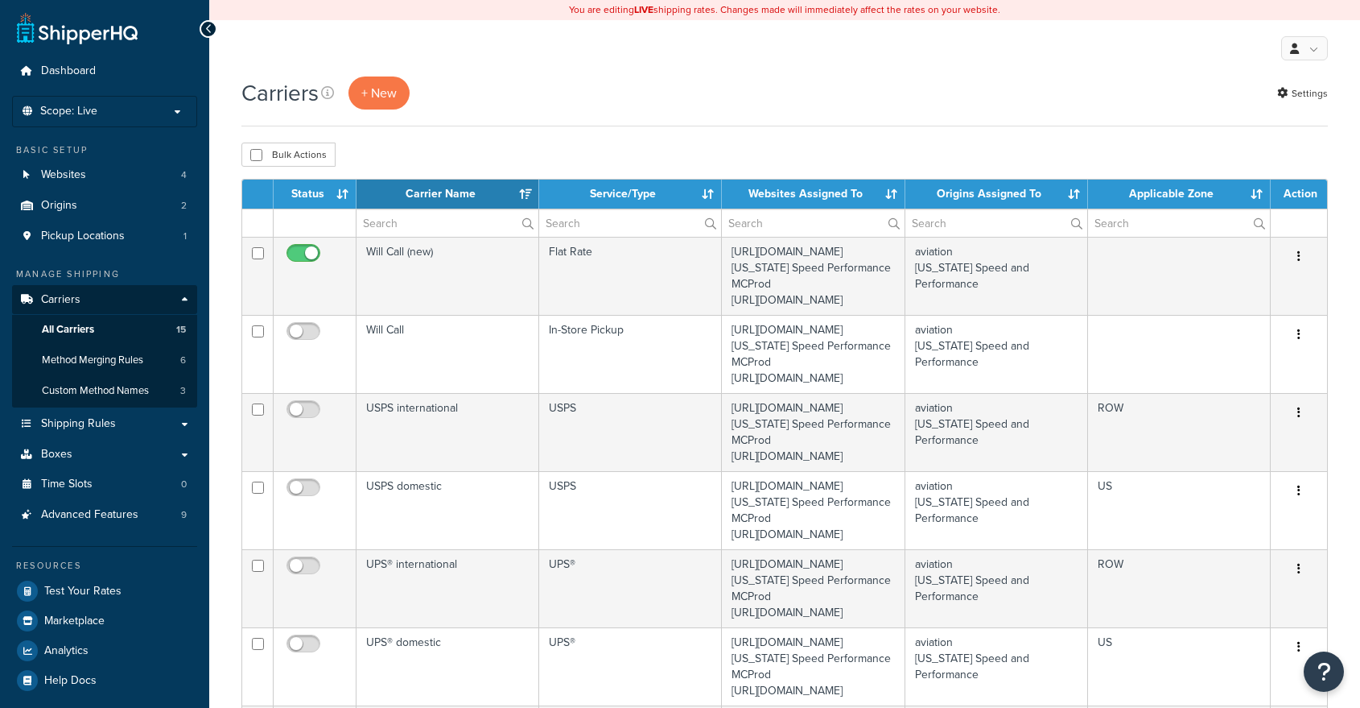
select select "15"
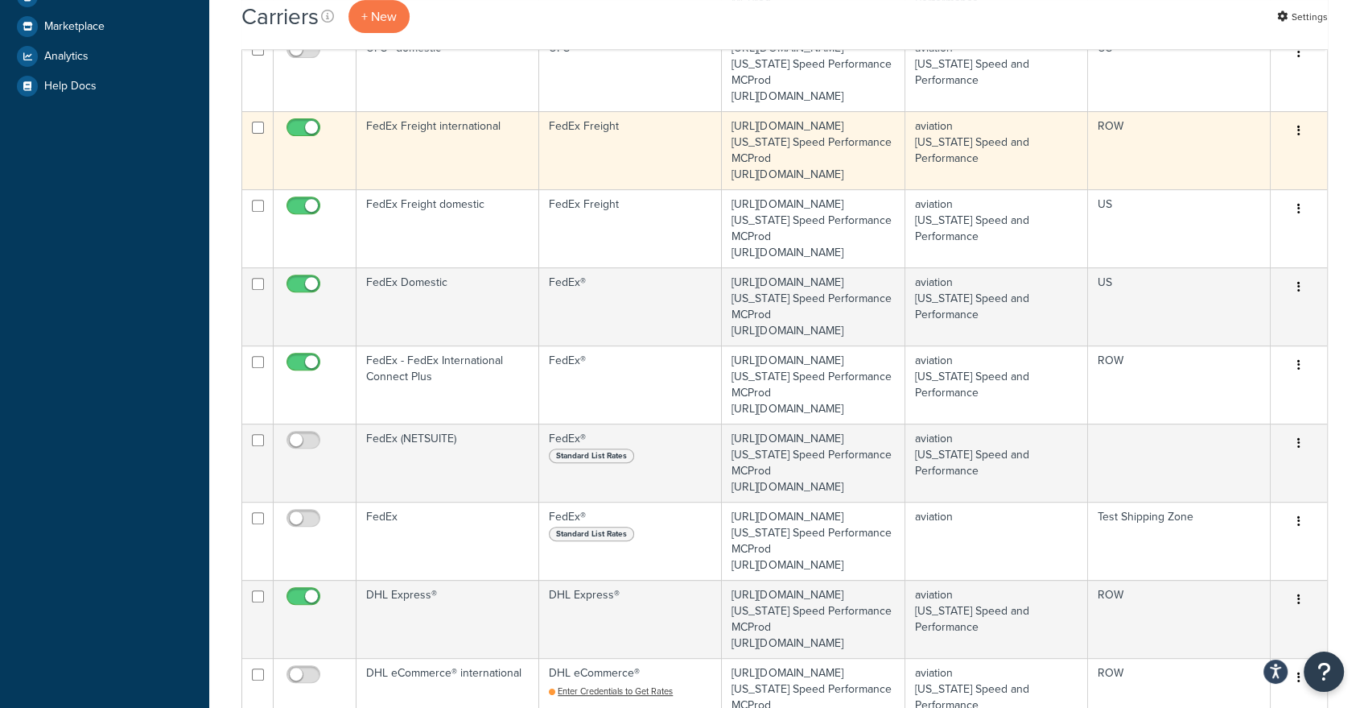
scroll to position [625, 0]
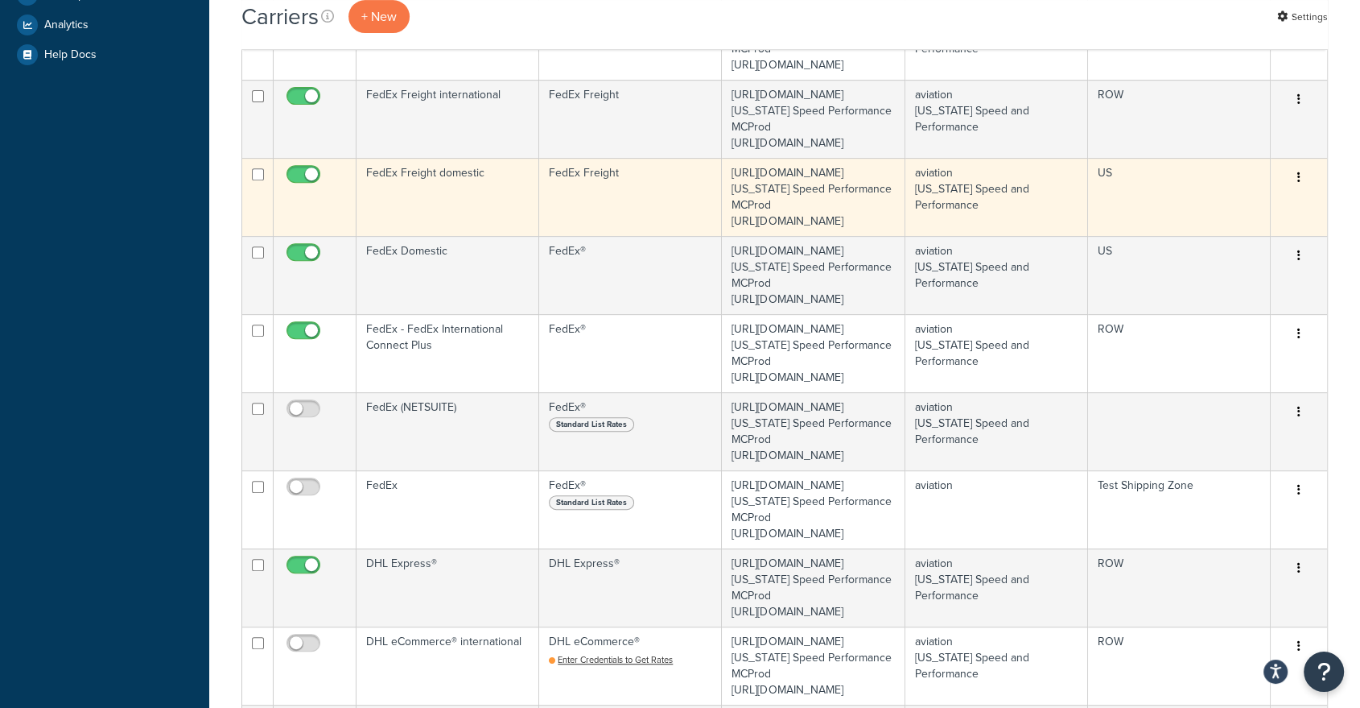
click at [444, 236] on td "FedEx Freight domestic" at bounding box center [448, 197] width 183 height 78
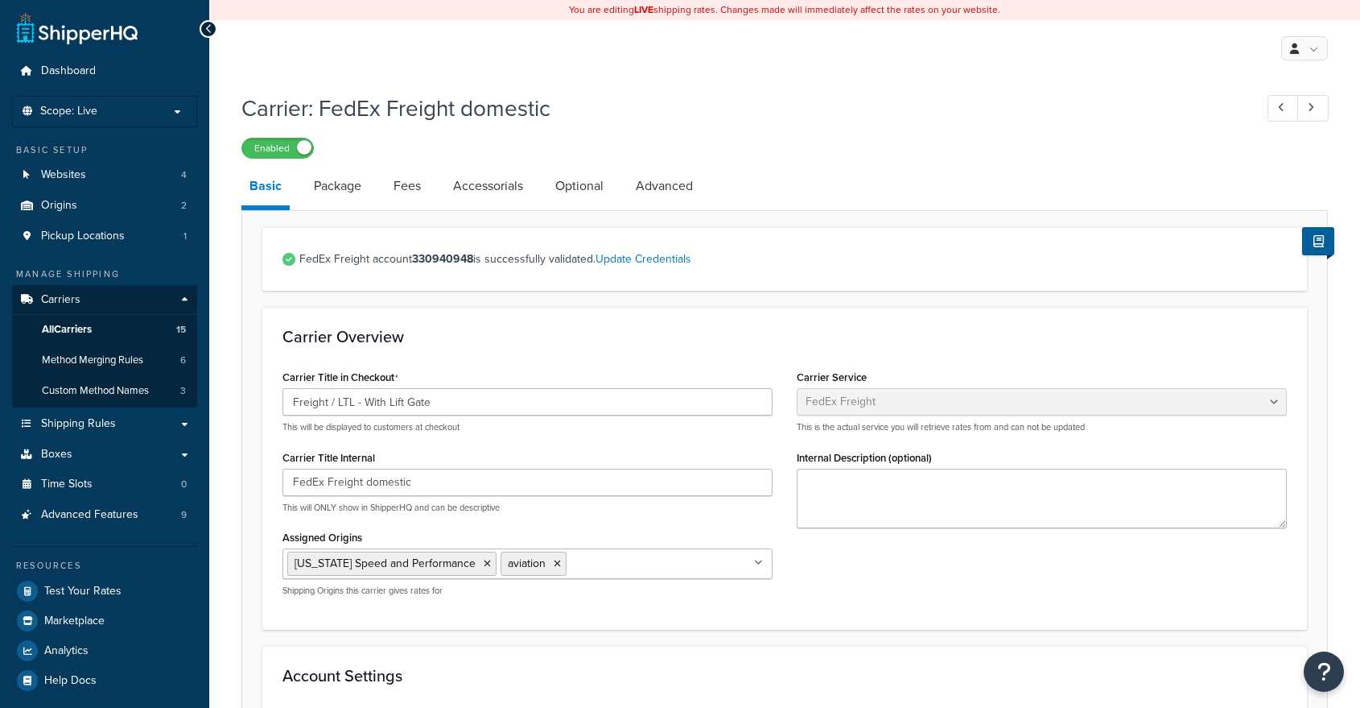
select select "fedExFreight"
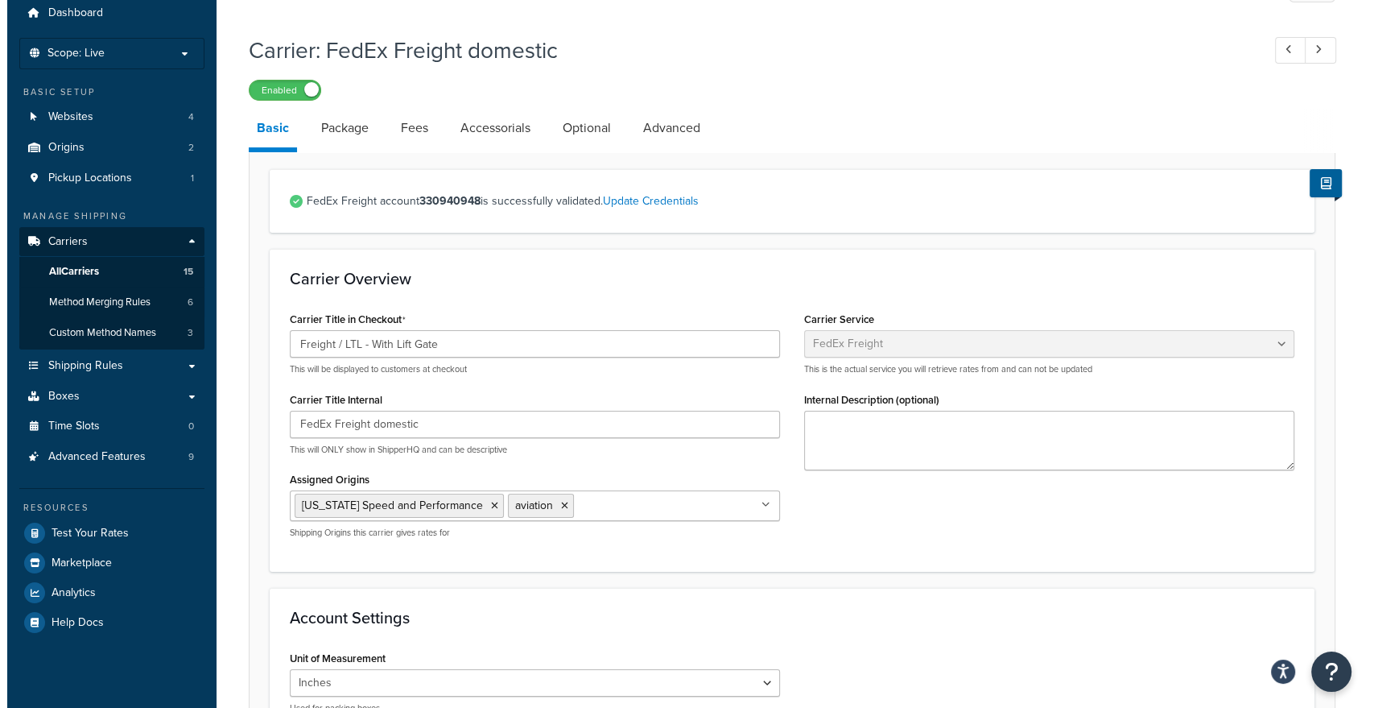
scroll to position [89, 0]
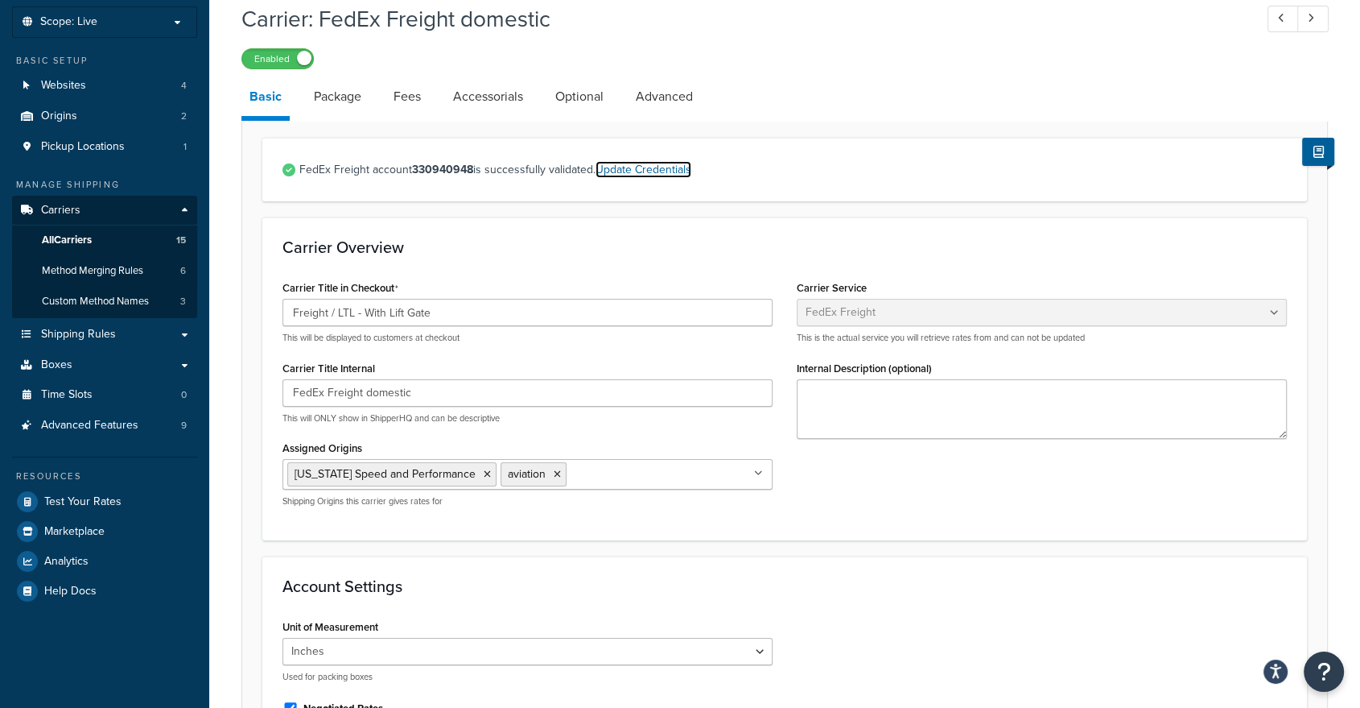
click at [642, 172] on link "Update Credentials" at bounding box center [644, 169] width 96 height 17
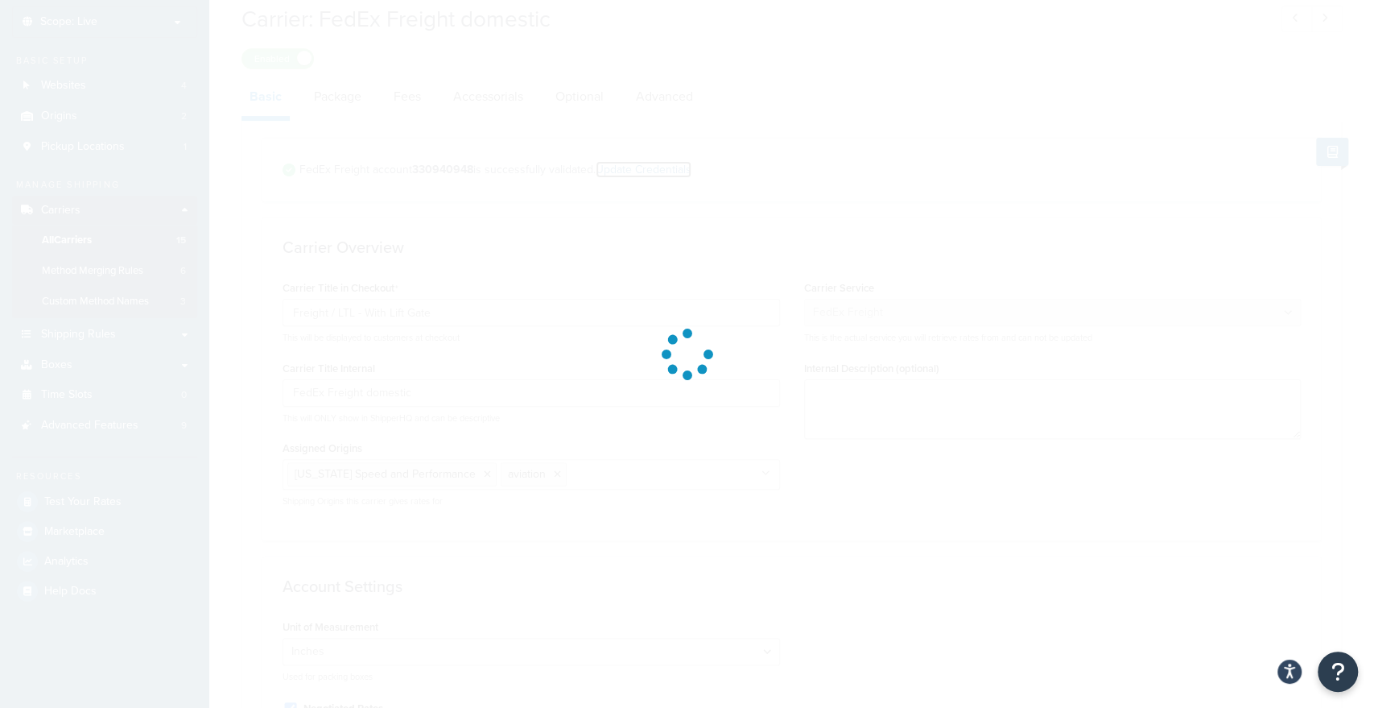
select select "SKID"
select select "US"
select select "[GEOGRAPHIC_DATA]"
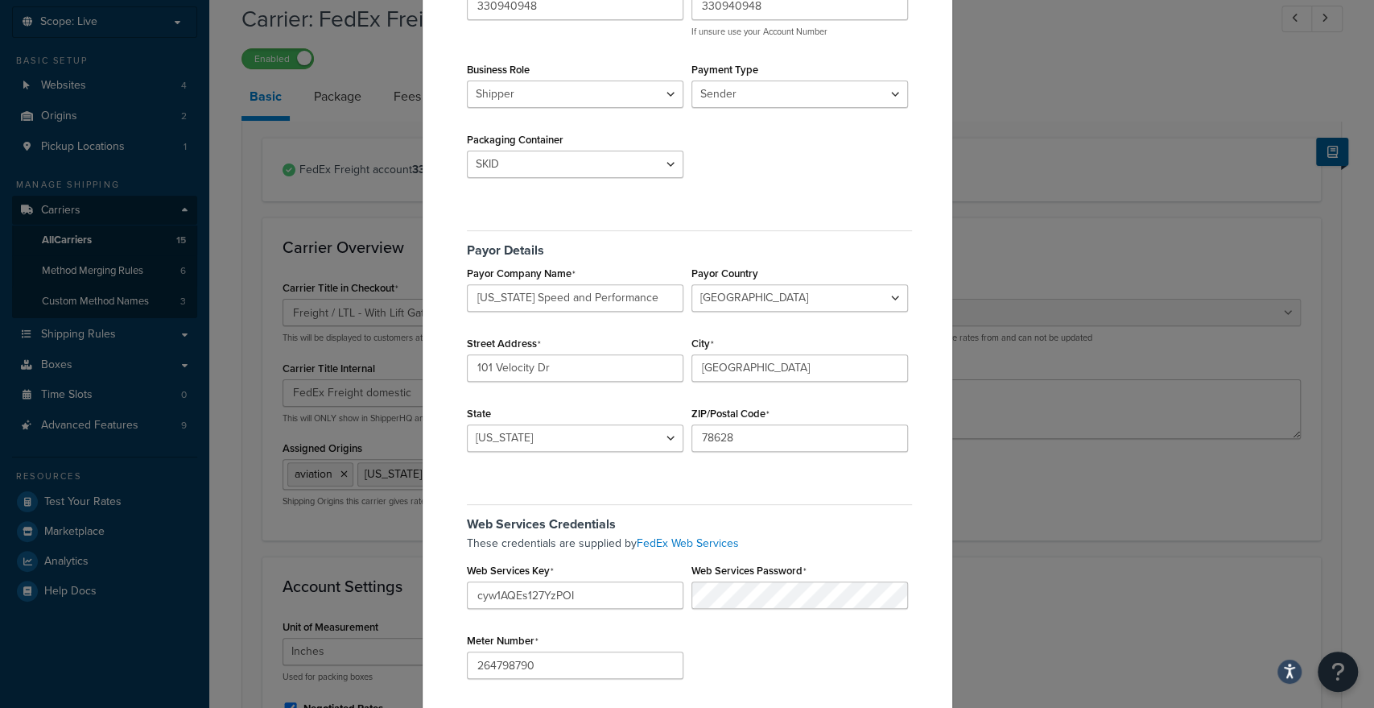
scroll to position [268, 0]
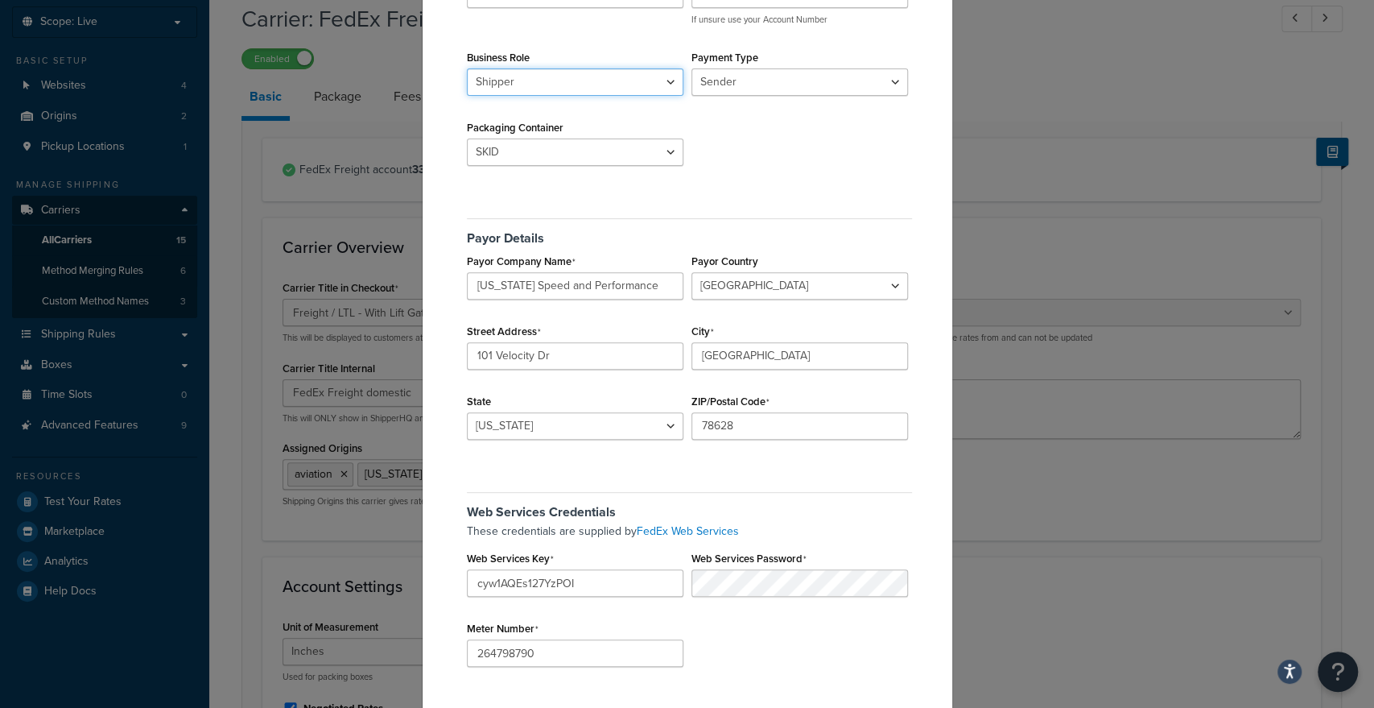
click at [551, 86] on select "Shipper Consignee" at bounding box center [575, 81] width 217 height 27
click at [731, 84] on select "Sender Third Party" at bounding box center [800, 81] width 217 height 27
click at [692, 68] on select "Sender Third Party" at bounding box center [800, 81] width 217 height 27
click at [733, 85] on select "Sender Third Party" at bounding box center [800, 81] width 217 height 27
select select "SENDER"
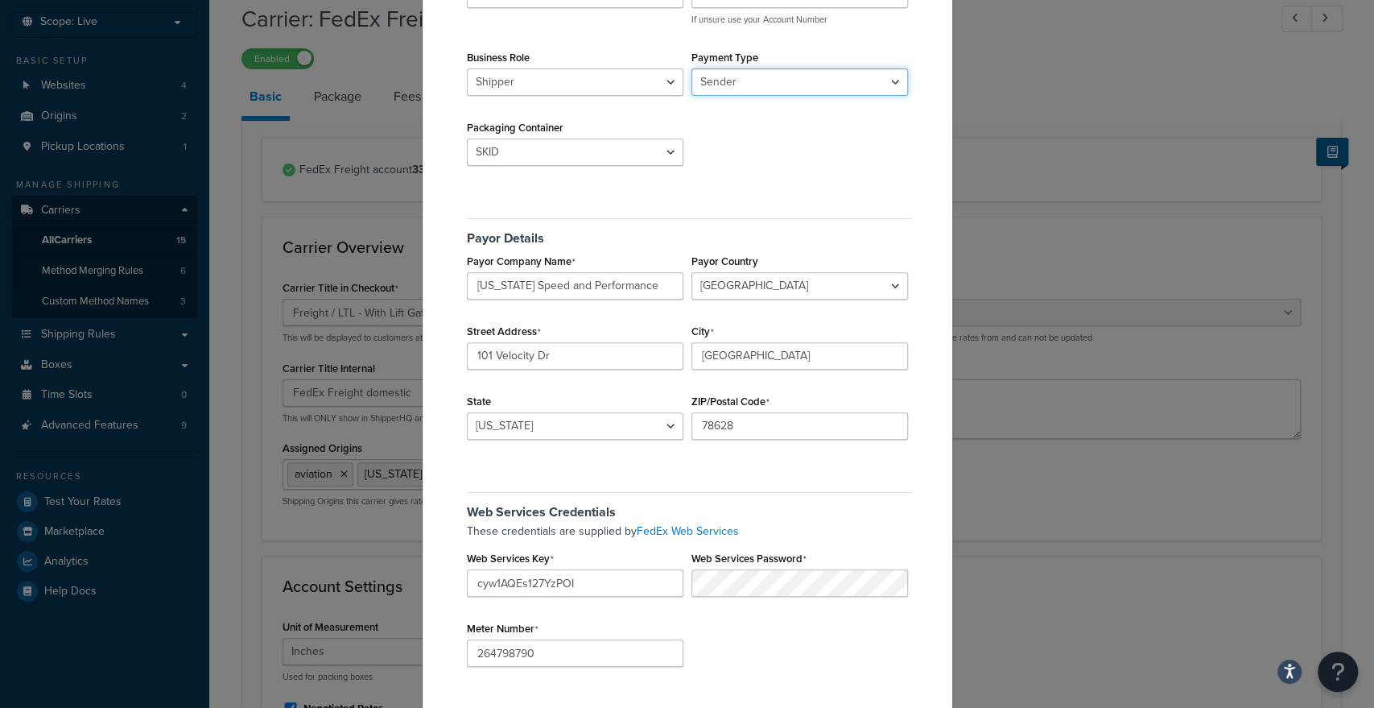
click at [692, 68] on select "Sender Third Party" at bounding box center [800, 81] width 217 height 27
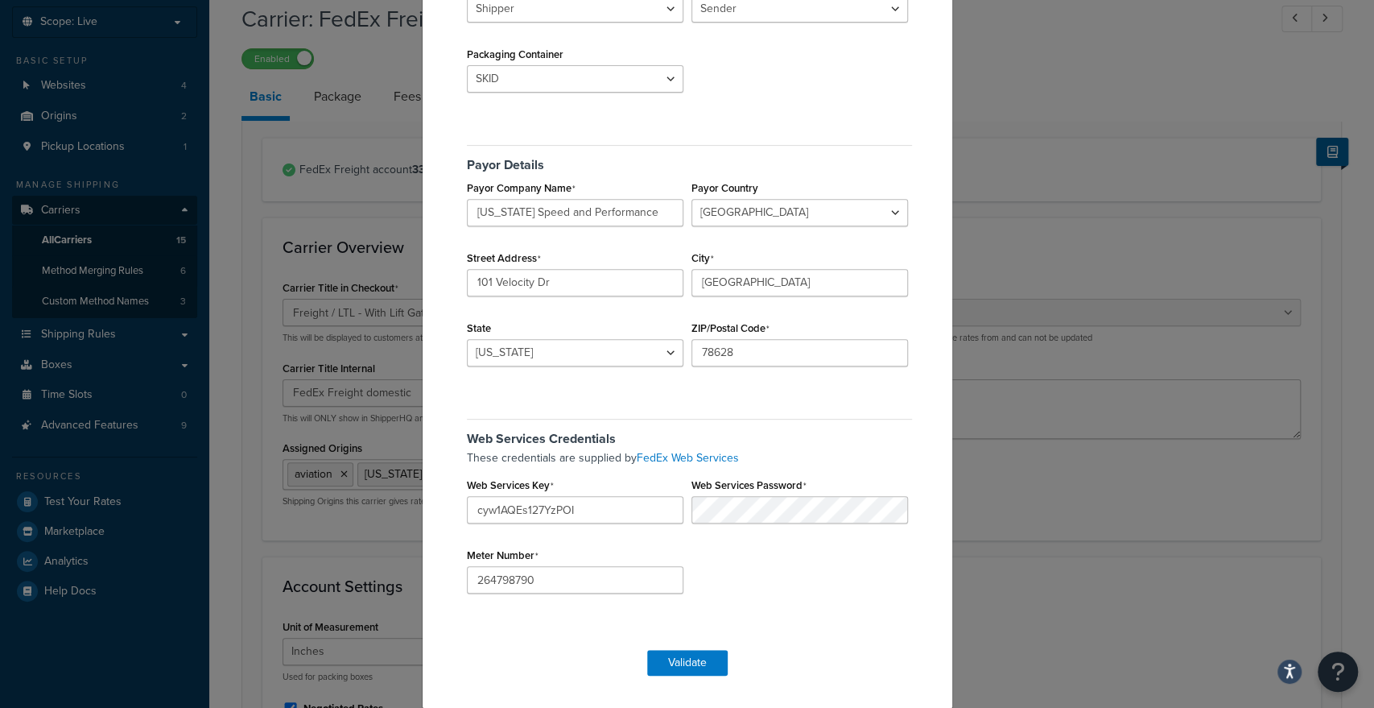
click at [1065, 76] on div "FedEx Freight Validation Origin associated with account aviation [US_STATE] Spe…" at bounding box center [687, 354] width 1374 height 708
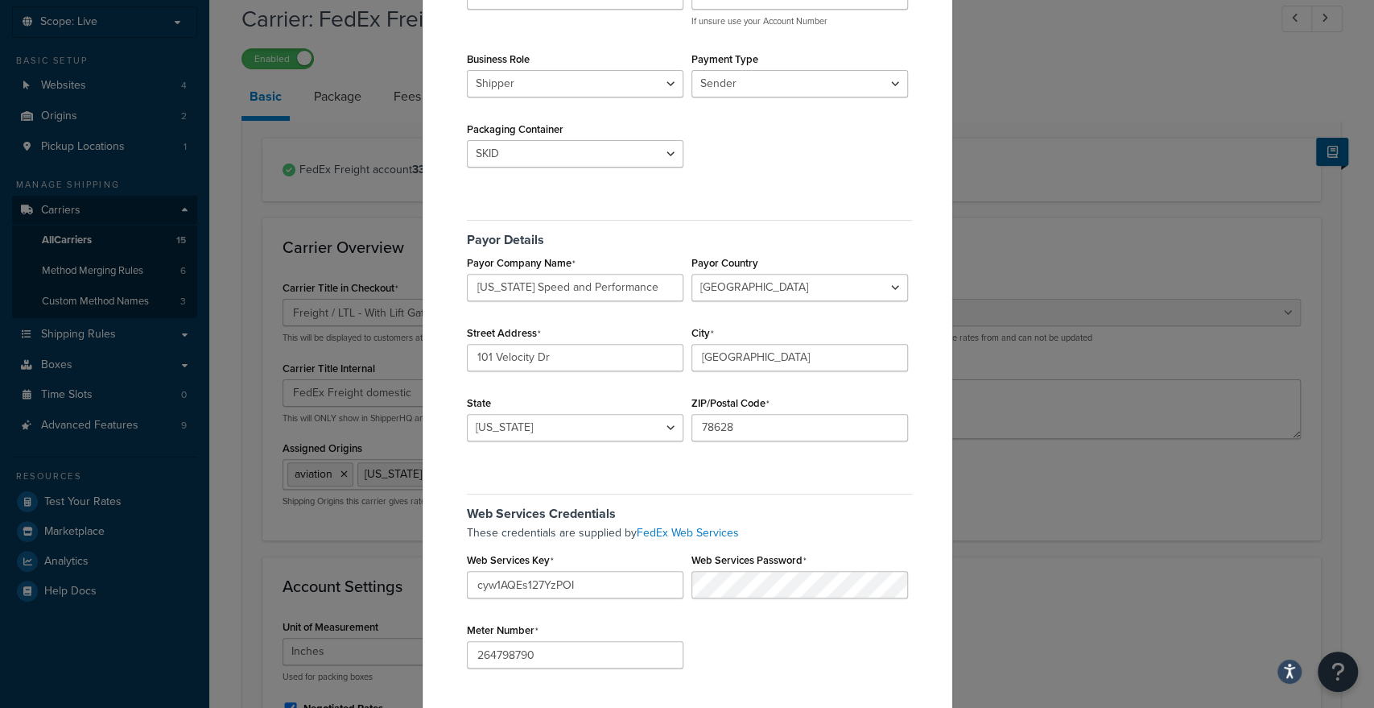
scroll to position [163, 0]
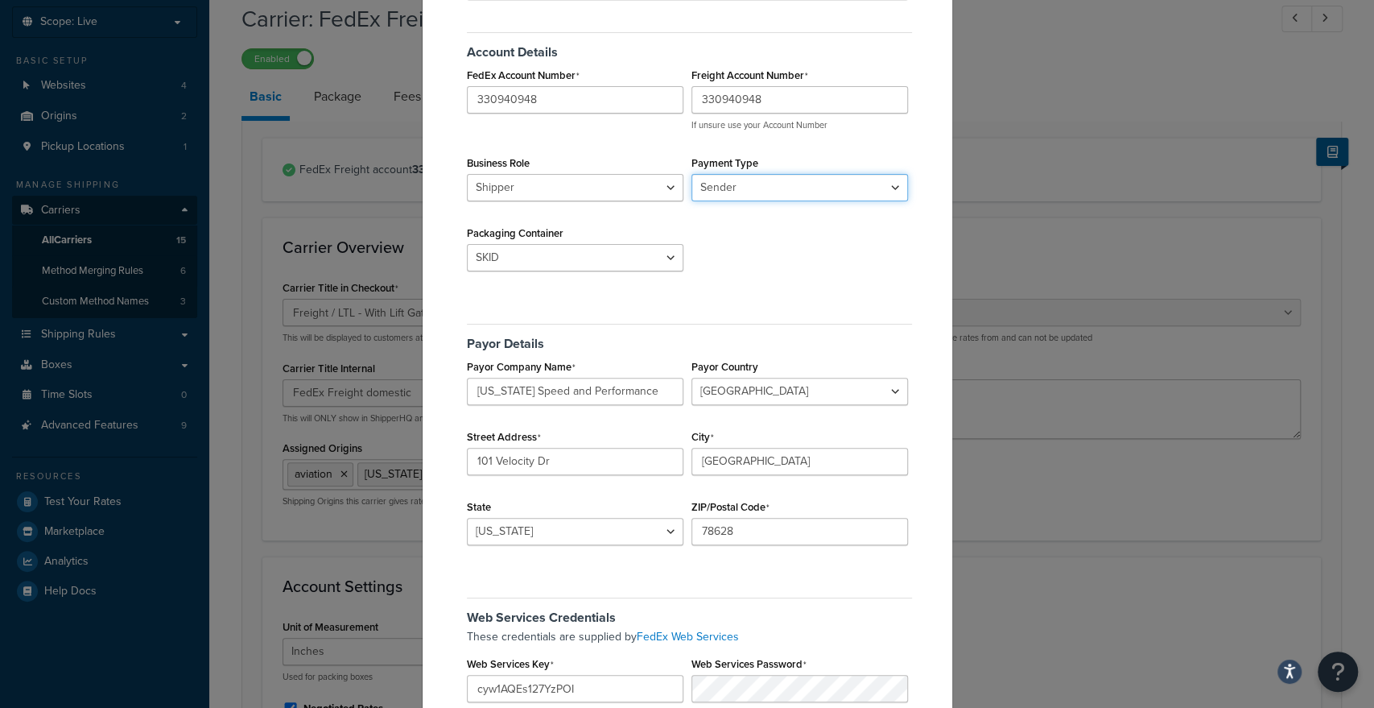
click at [741, 190] on select "Sender Third Party" at bounding box center [800, 187] width 217 height 27
click at [749, 189] on select "Sender Third Party" at bounding box center [800, 187] width 217 height 27
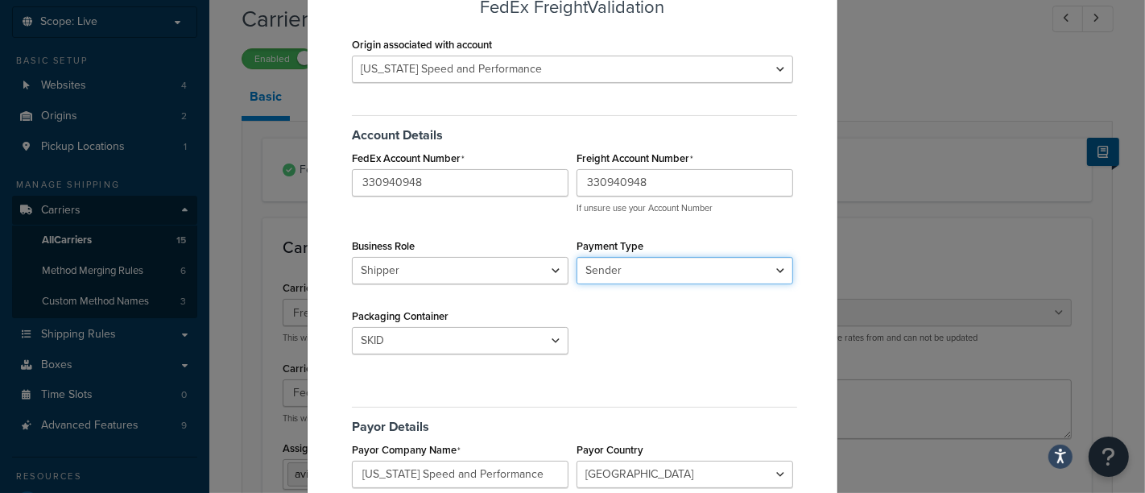
scroll to position [0, 0]
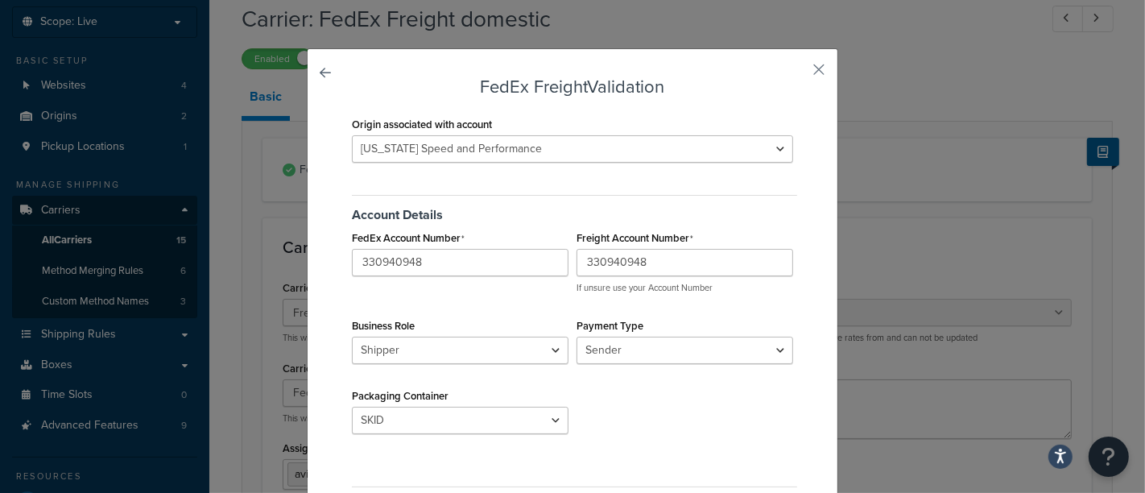
click at [348, 77] on link at bounding box center [348, 77] width 0 height 0
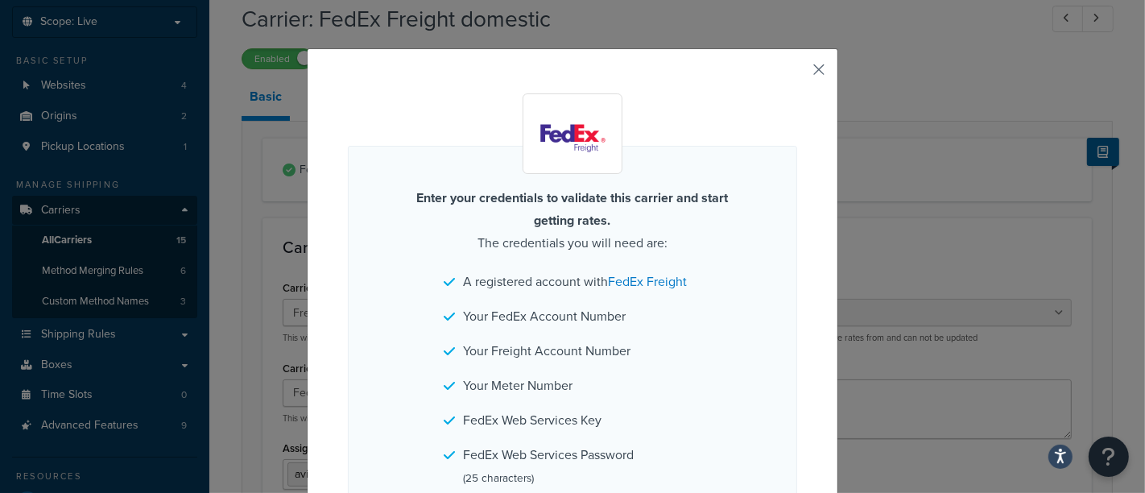
click at [797, 73] on button "button" at bounding box center [795, 75] width 4 height 4
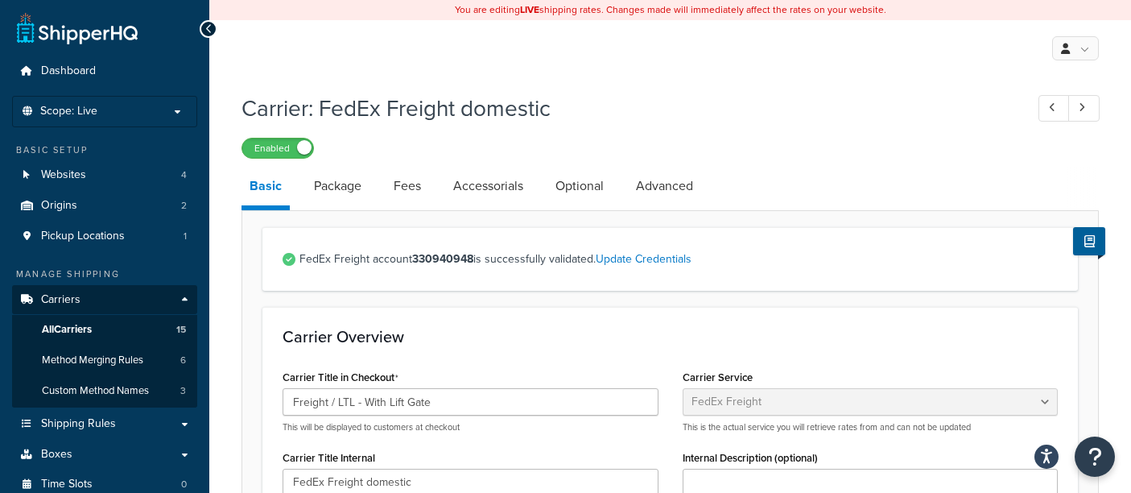
select select "fedExFreight"
